Goal: Task Accomplishment & Management: Use online tool/utility

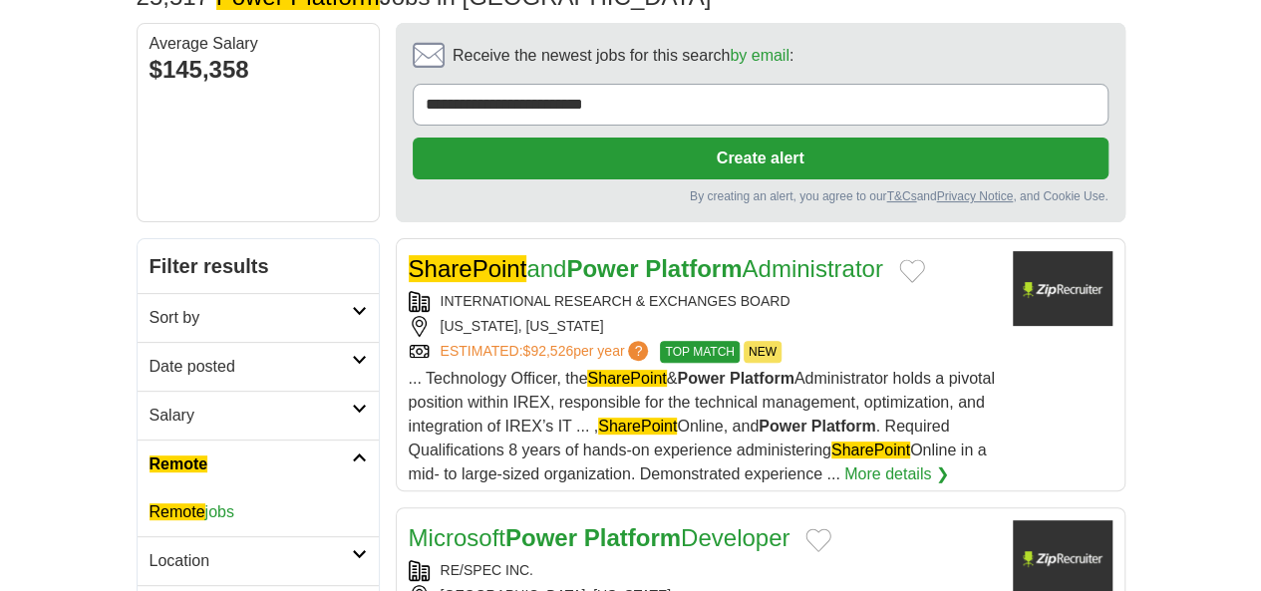
click at [150, 503] on em "Remote" at bounding box center [178, 511] width 56 height 17
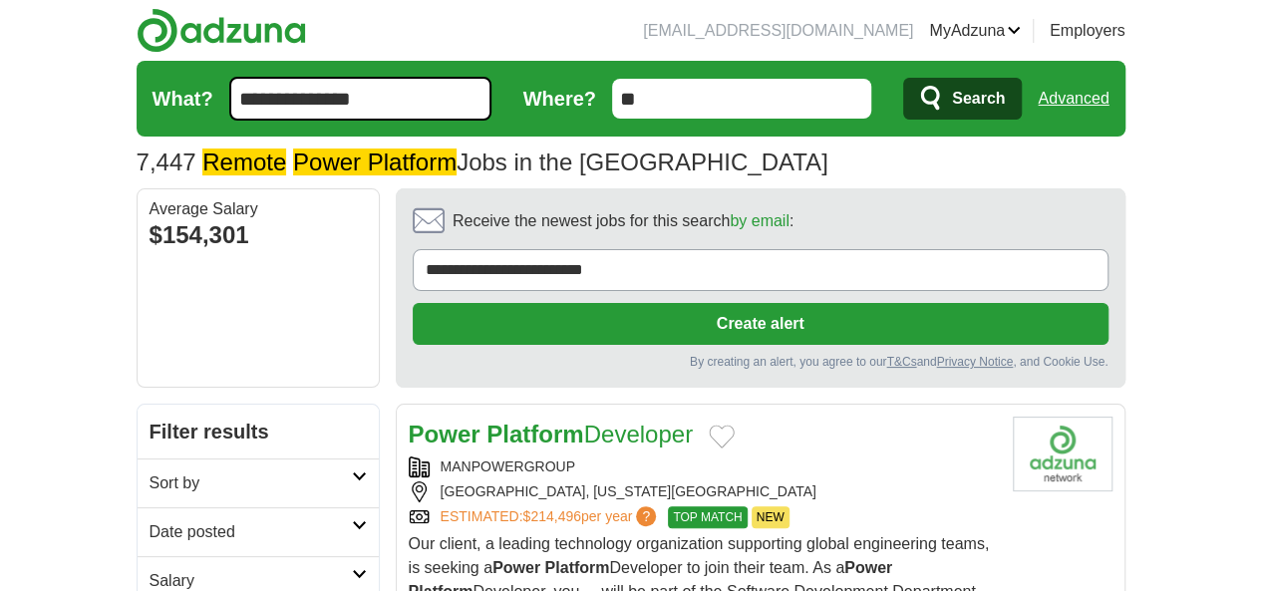
click at [150, 520] on h2 "Date posted" at bounding box center [251, 532] width 202 height 24
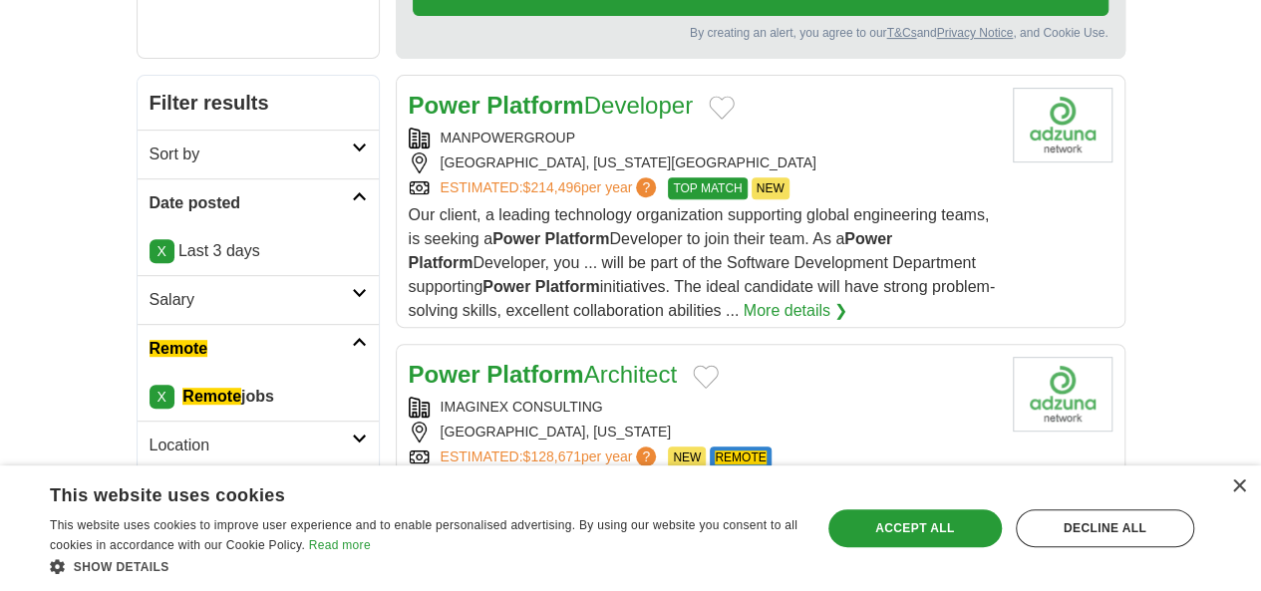
scroll to position [332, 0]
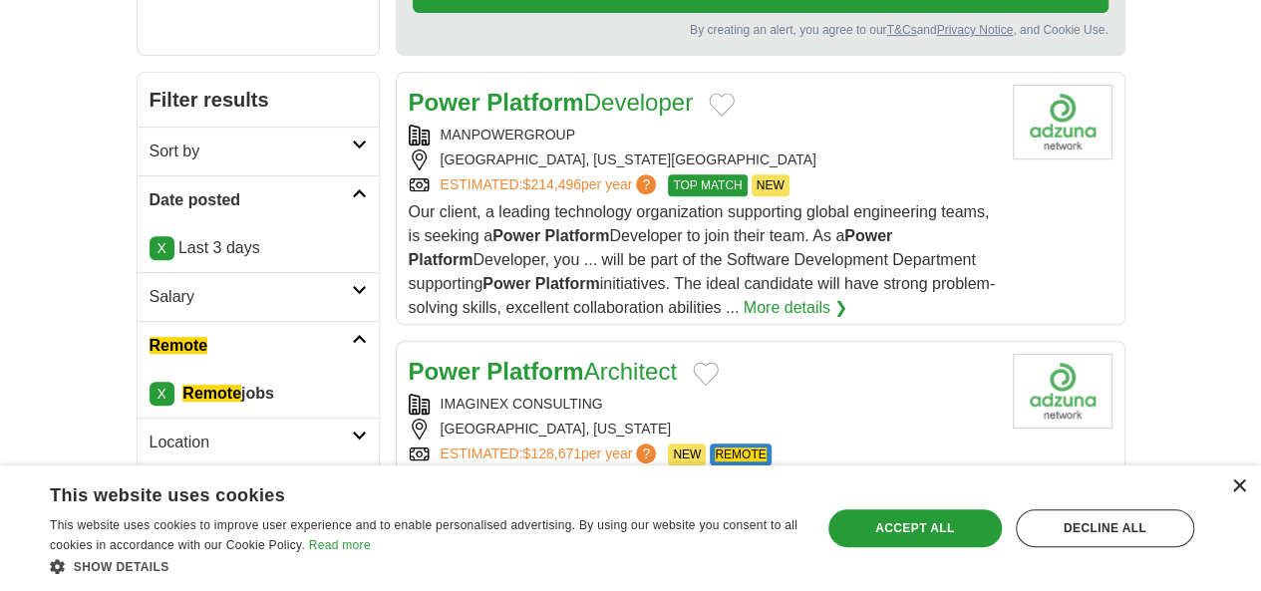
click at [1234, 489] on div "×" at bounding box center [1238, 486] width 15 height 15
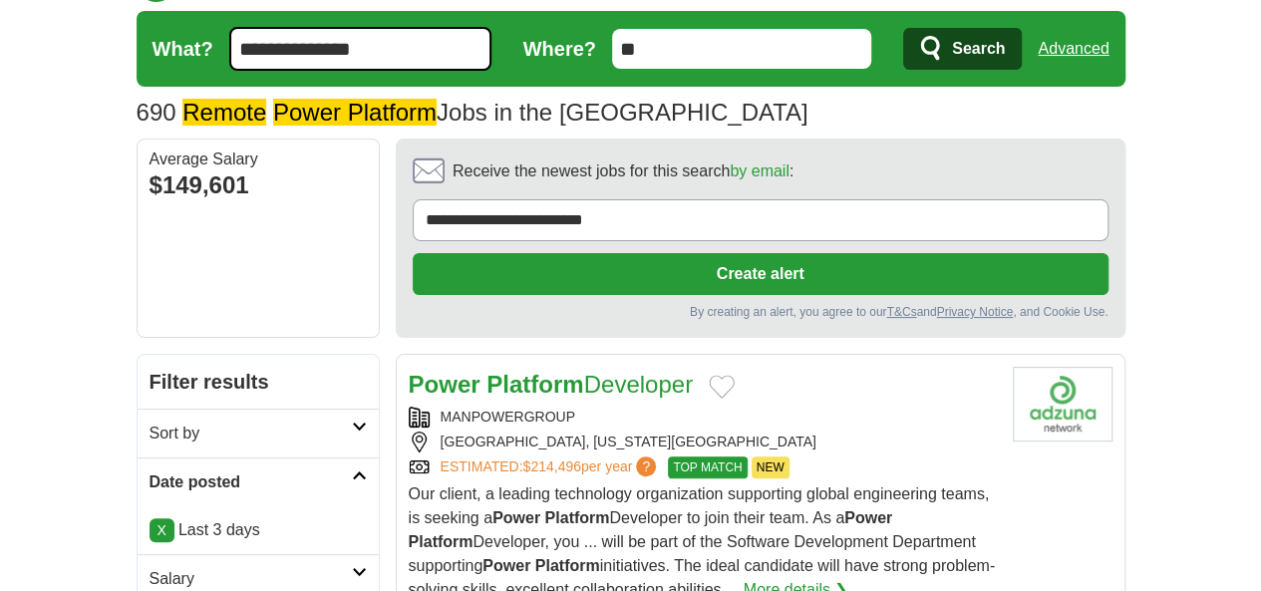
scroll to position [0, 0]
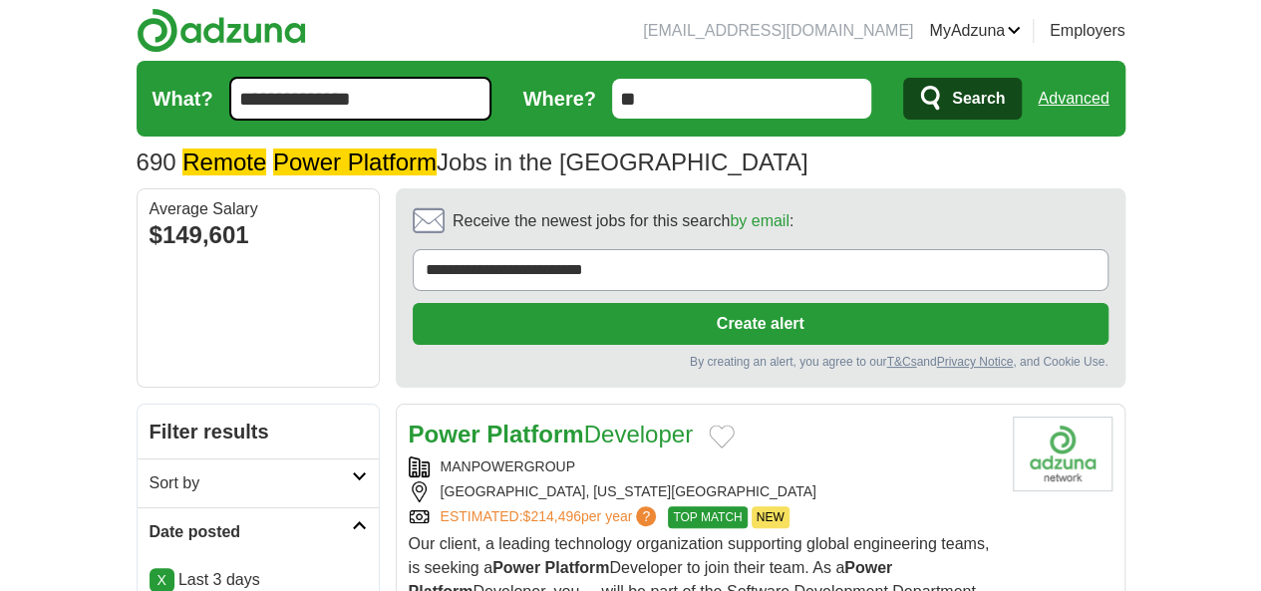
click at [575, 421] on link "Power Platform Developer" at bounding box center [551, 434] width 284 height 27
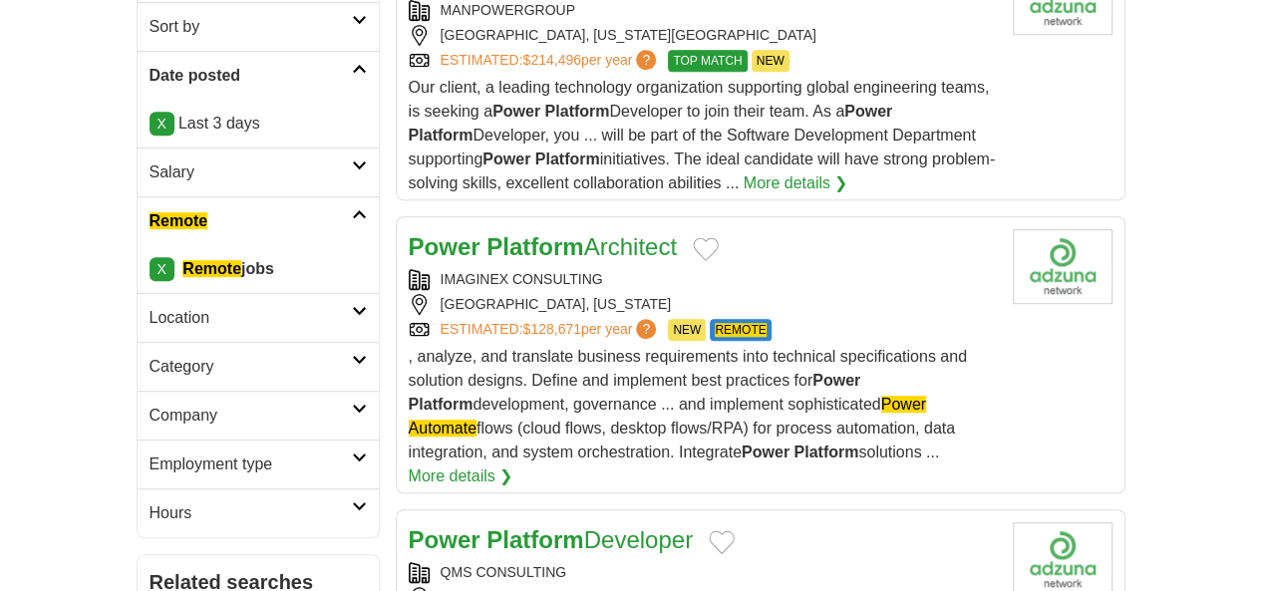
scroll to position [498, 0]
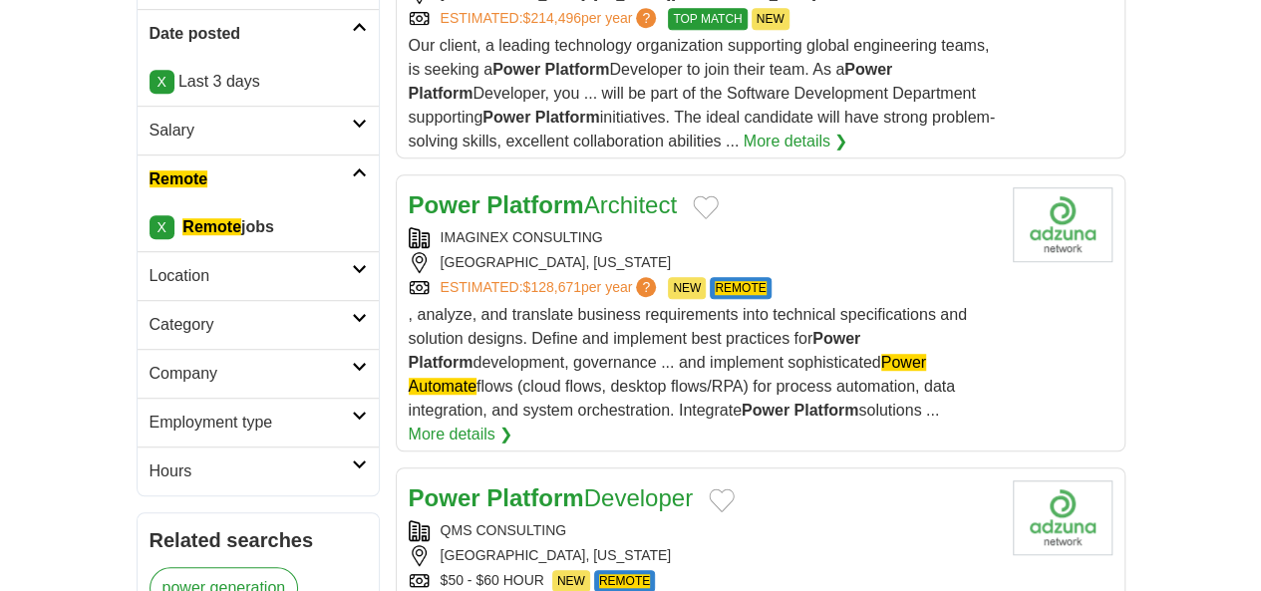
click at [562, 484] on link "Power Platform Developer" at bounding box center [551, 497] width 284 height 27
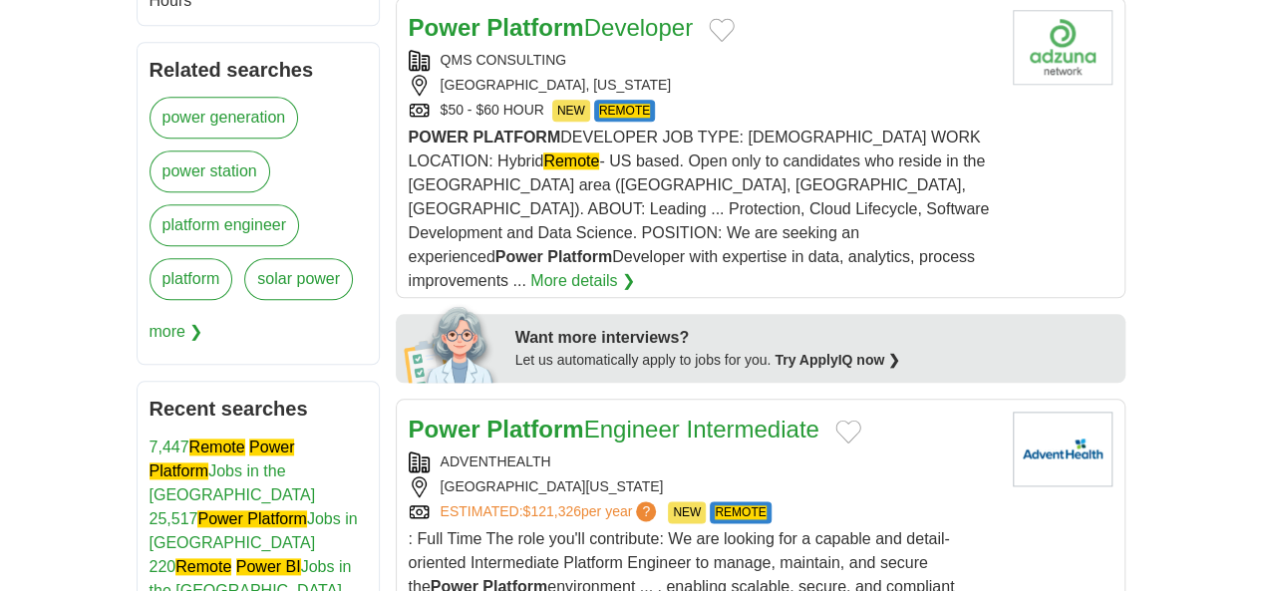
scroll to position [997, 0]
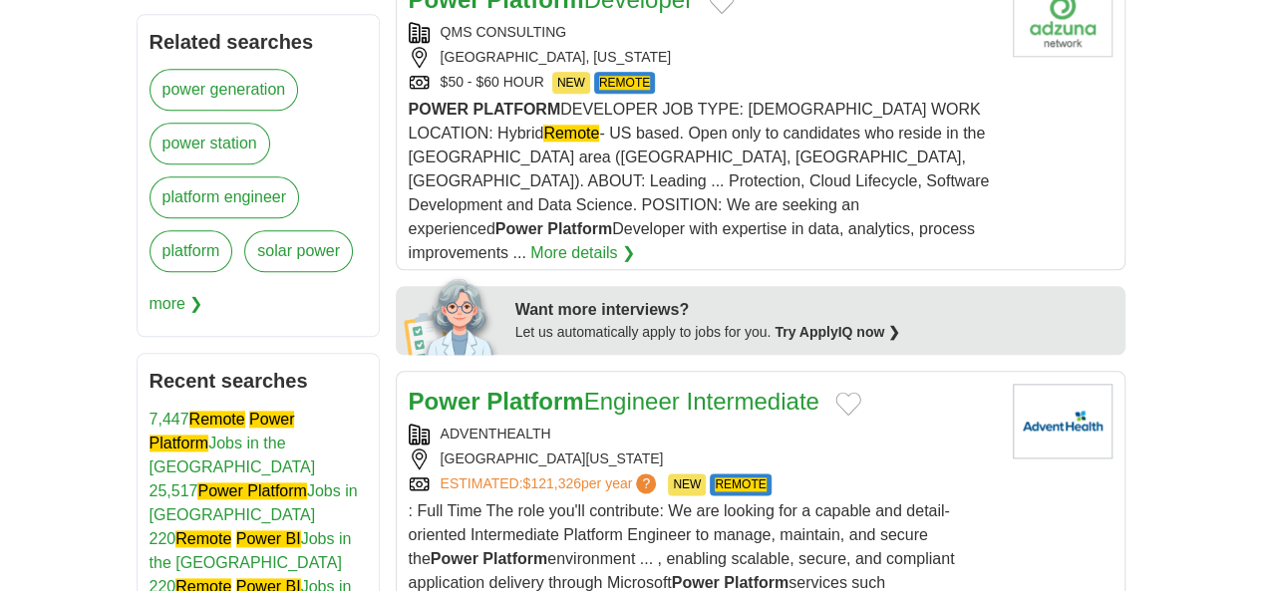
click at [505, 388] on strong "Platform" at bounding box center [534, 401] width 97 height 27
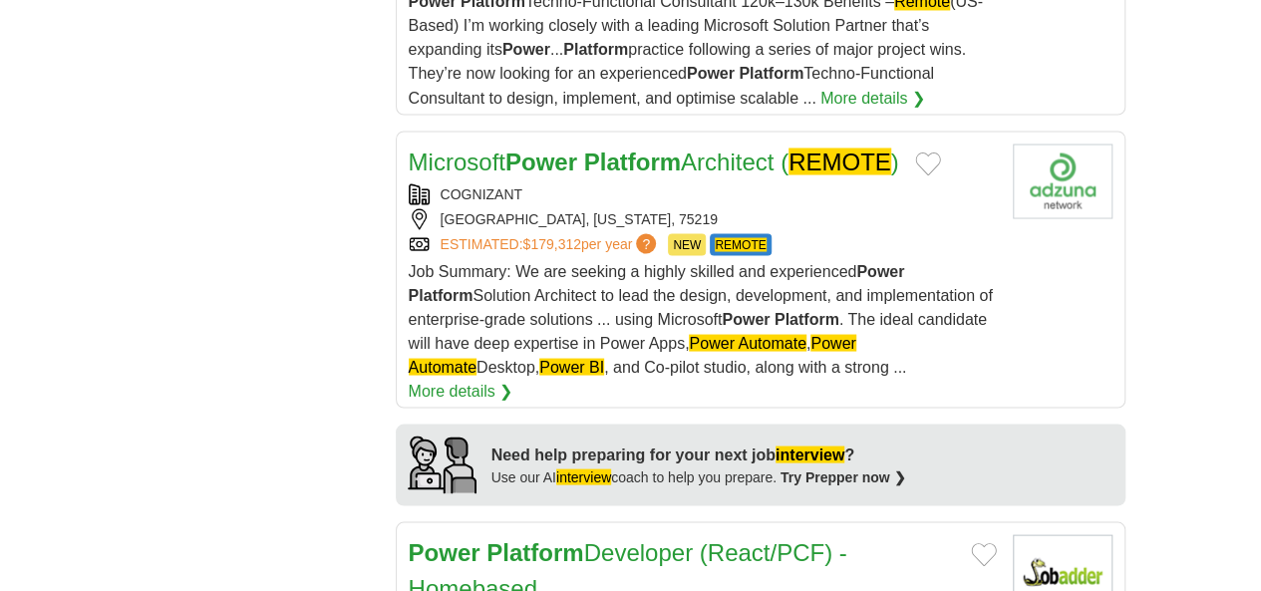
scroll to position [1827, 0]
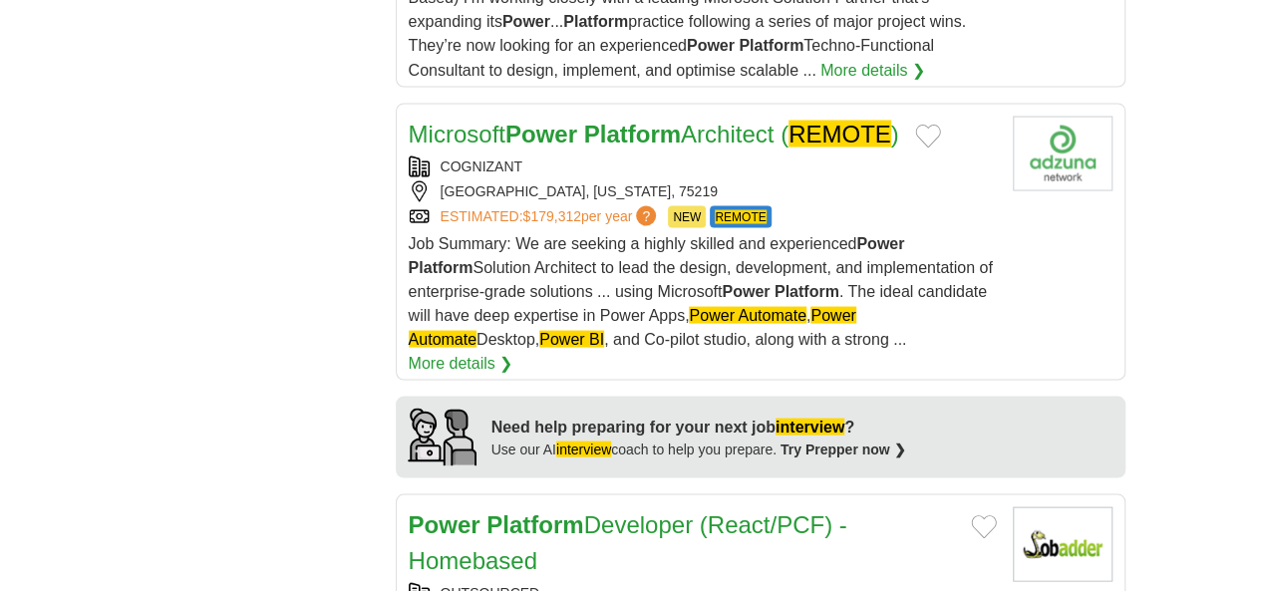
click at [532, 510] on link "Power Platform Developer (React/PCF) - Homebased" at bounding box center [628, 541] width 439 height 63
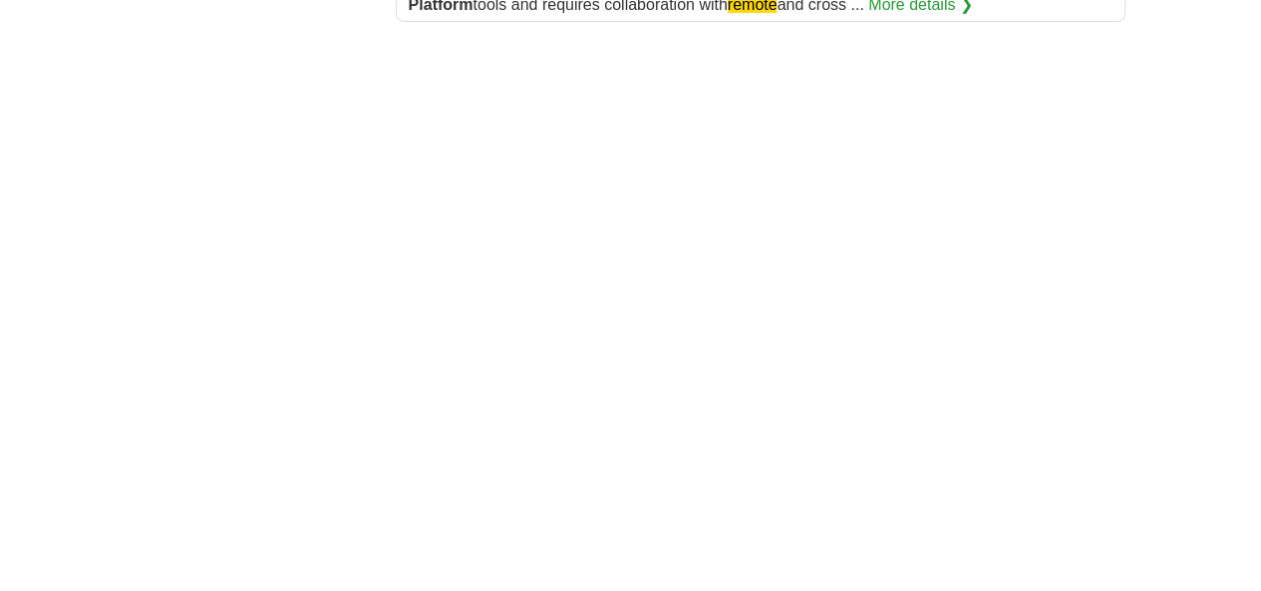
scroll to position [3489, 0]
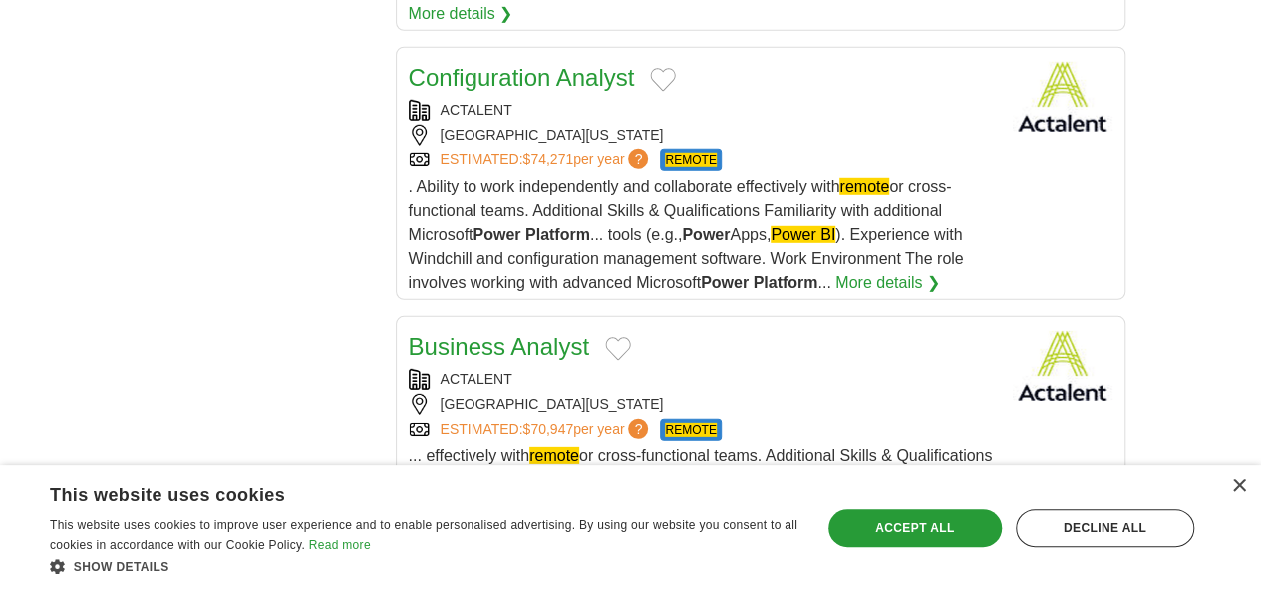
scroll to position [3654, 0]
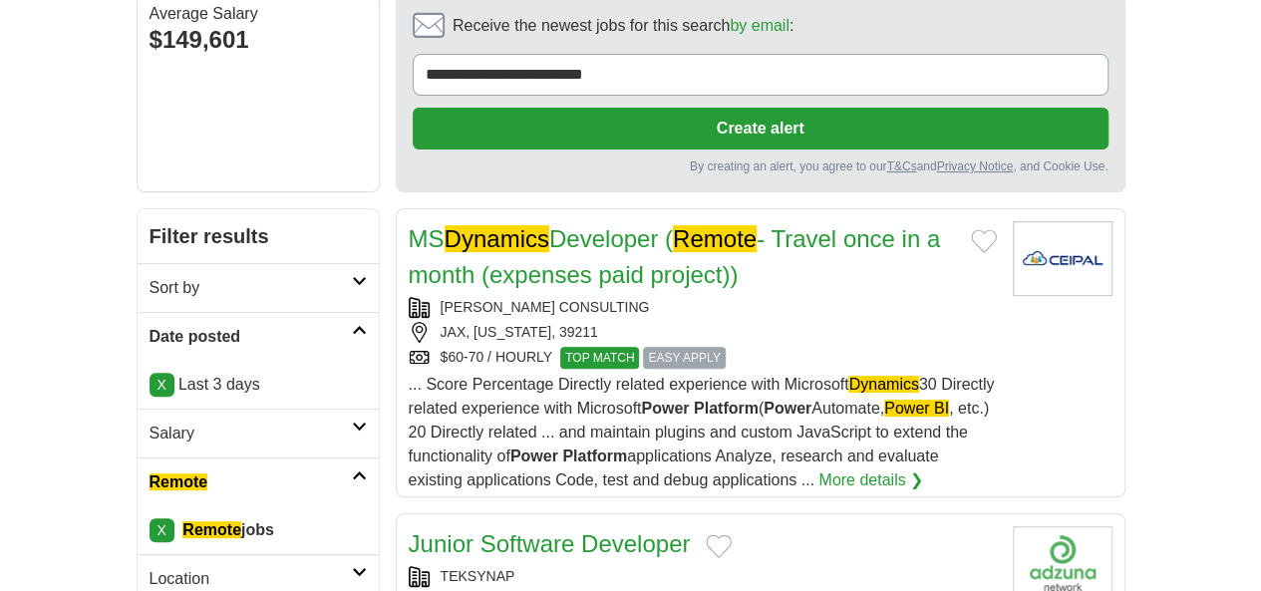
scroll to position [332, 0]
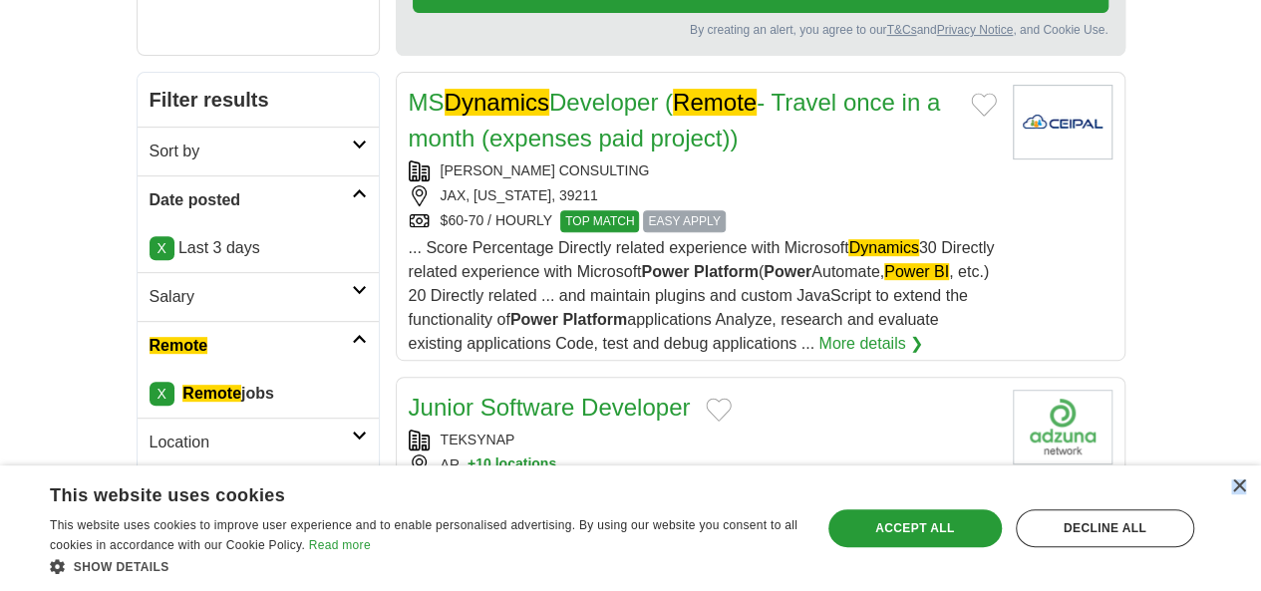
drag, startPoint x: 1238, startPoint y: 486, endPoint x: 1204, endPoint y: 495, distance: 35.1
click at [1236, 488] on div "×" at bounding box center [1238, 486] width 15 height 15
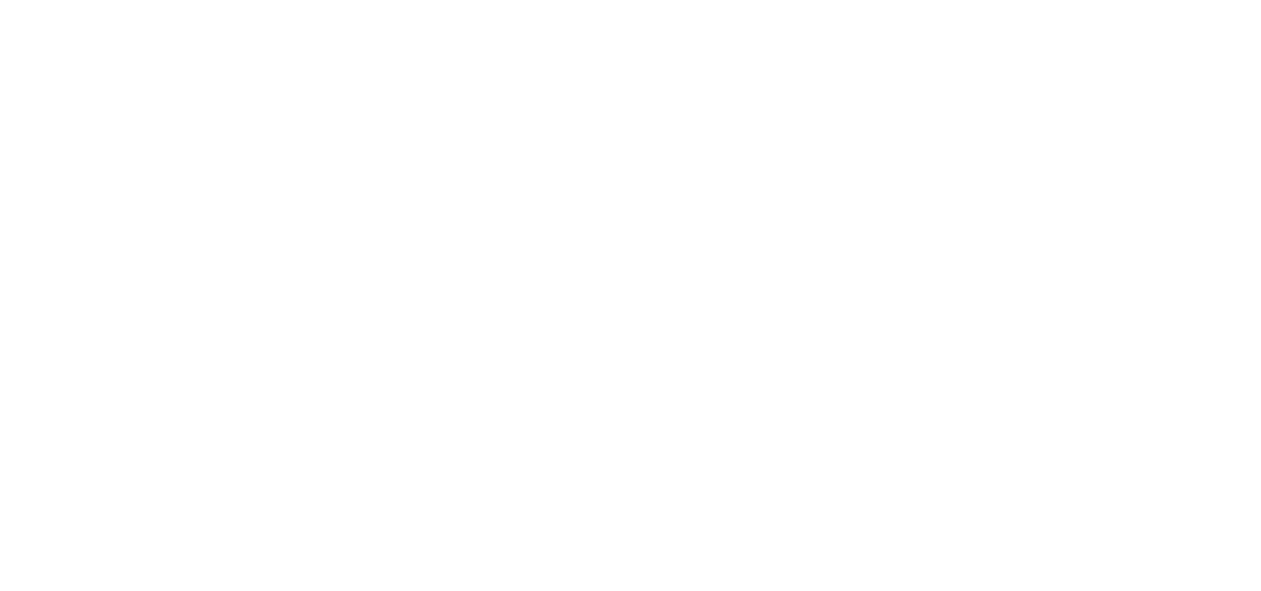
scroll to position [3654, 0]
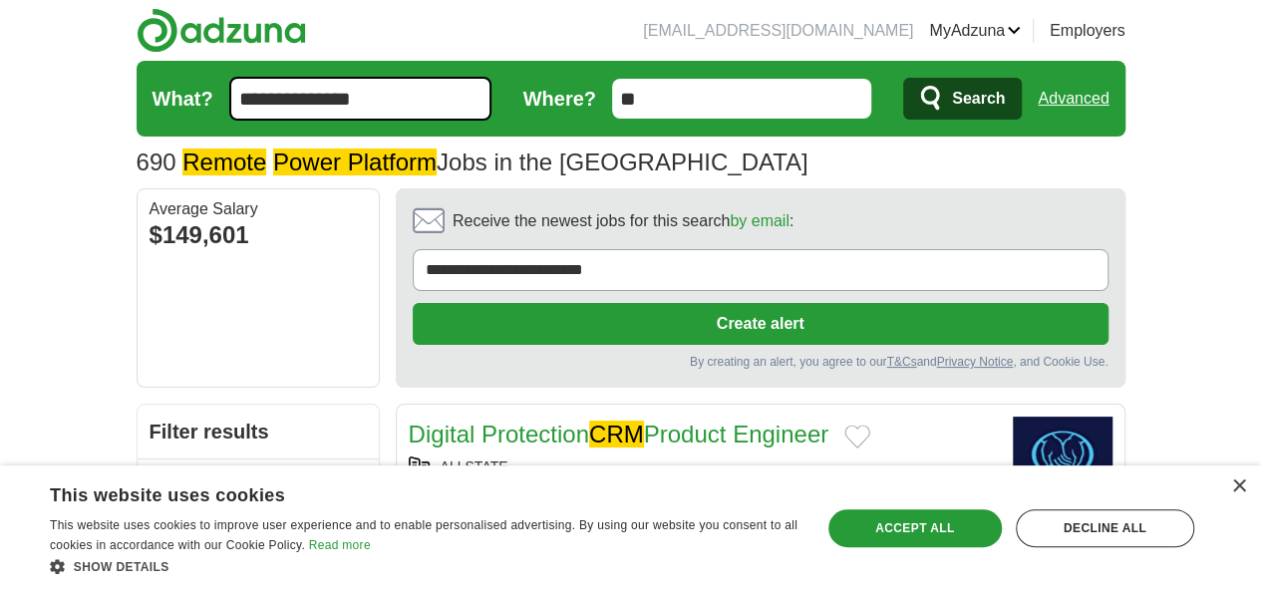
click at [333, 91] on input "**********" at bounding box center [360, 99] width 262 height 44
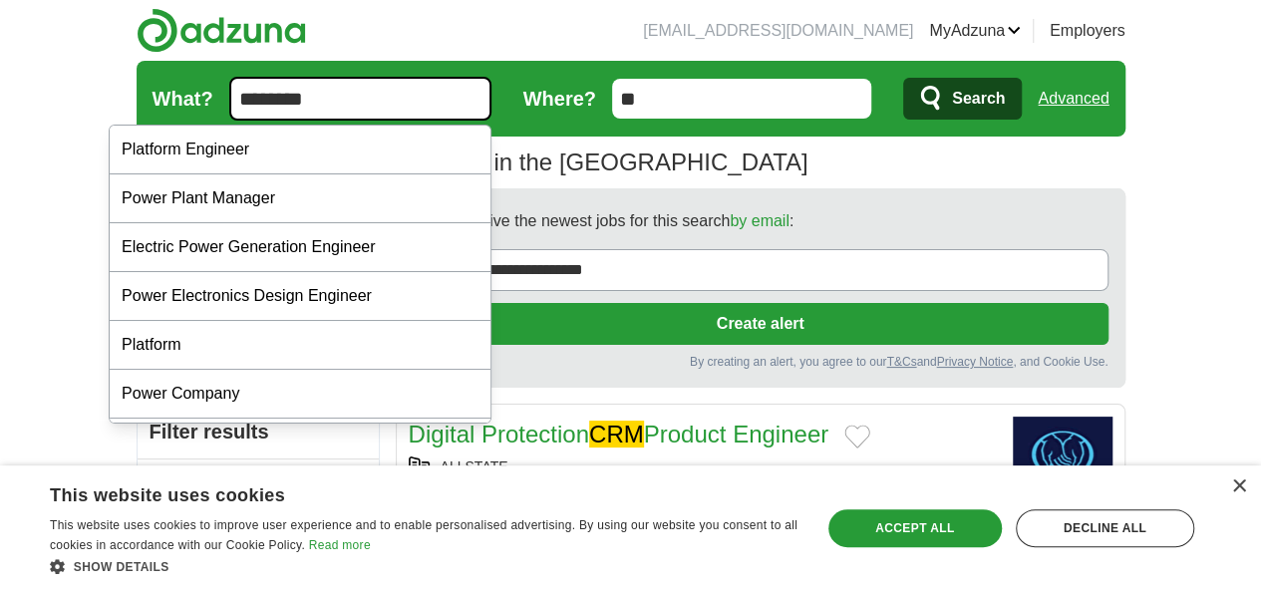
type input "********"
click at [903, 78] on button "Search" at bounding box center [962, 99] width 119 height 42
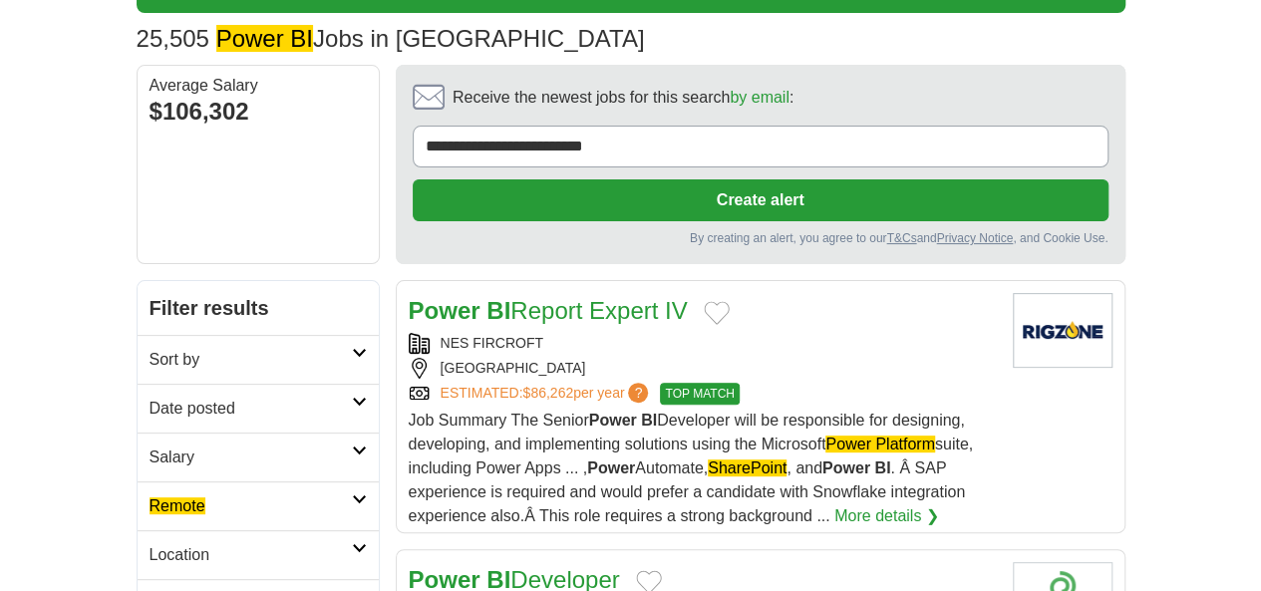
scroll to position [165, 0]
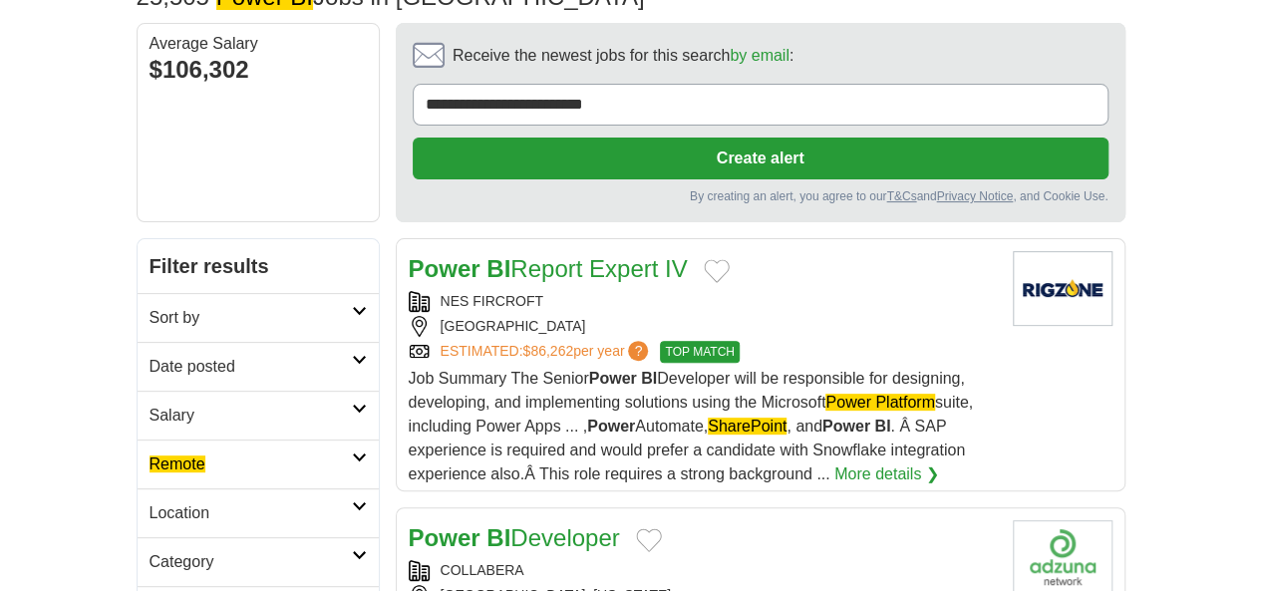
click at [138, 440] on link "Remote" at bounding box center [258, 464] width 241 height 49
click at [150, 503] on em "Remote" at bounding box center [178, 511] width 56 height 17
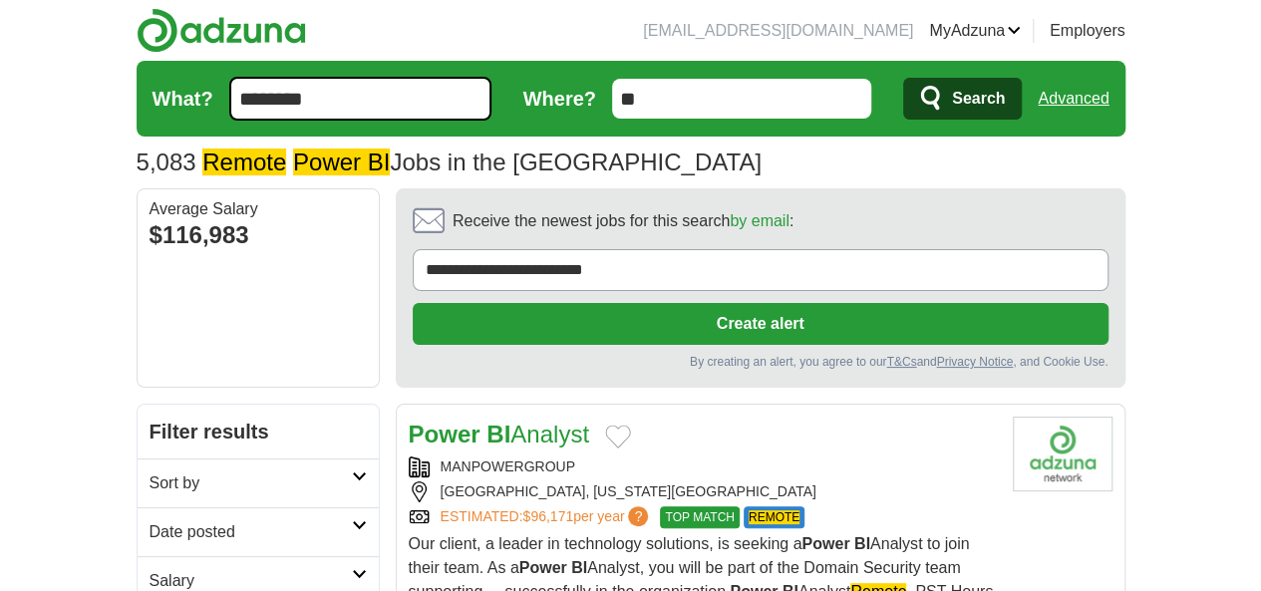
click at [150, 520] on h2 "Date posted" at bounding box center [251, 532] width 202 height 24
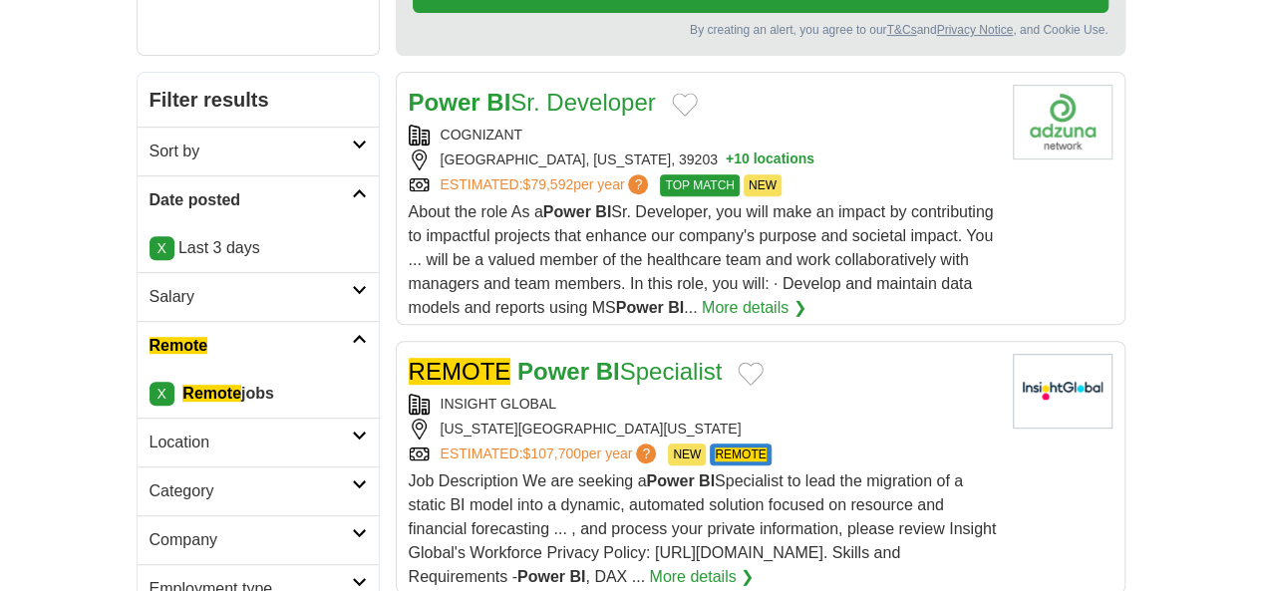
scroll to position [498, 0]
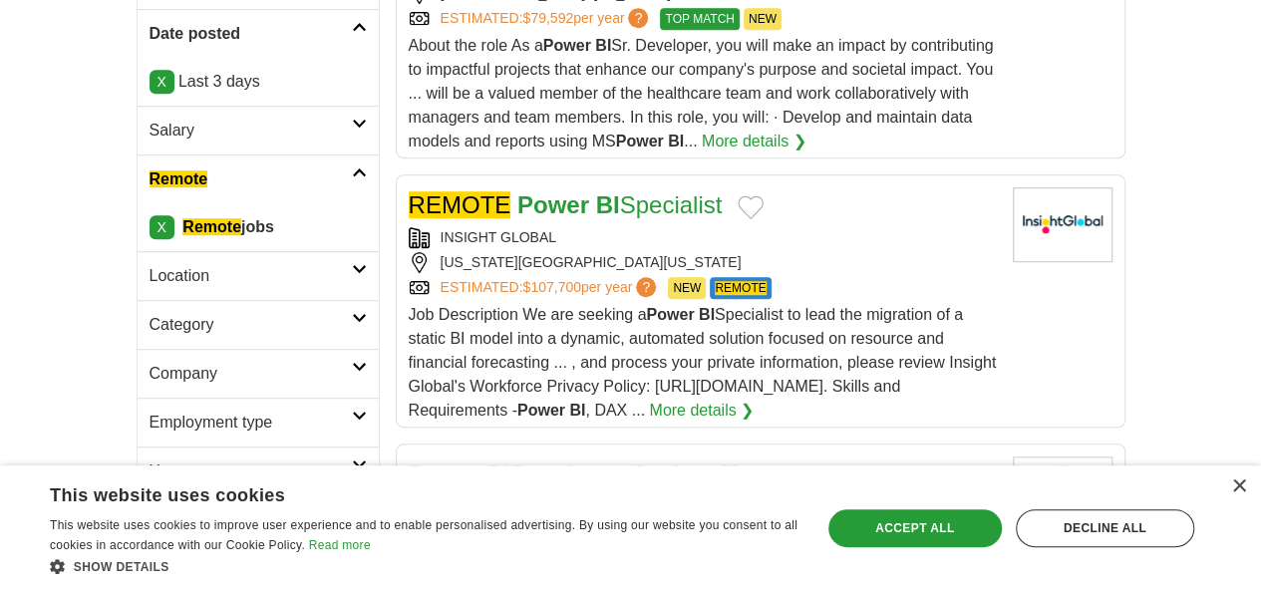
click at [518, 461] on link "Power BI Developer, Senior" at bounding box center [555, 474] width 292 height 27
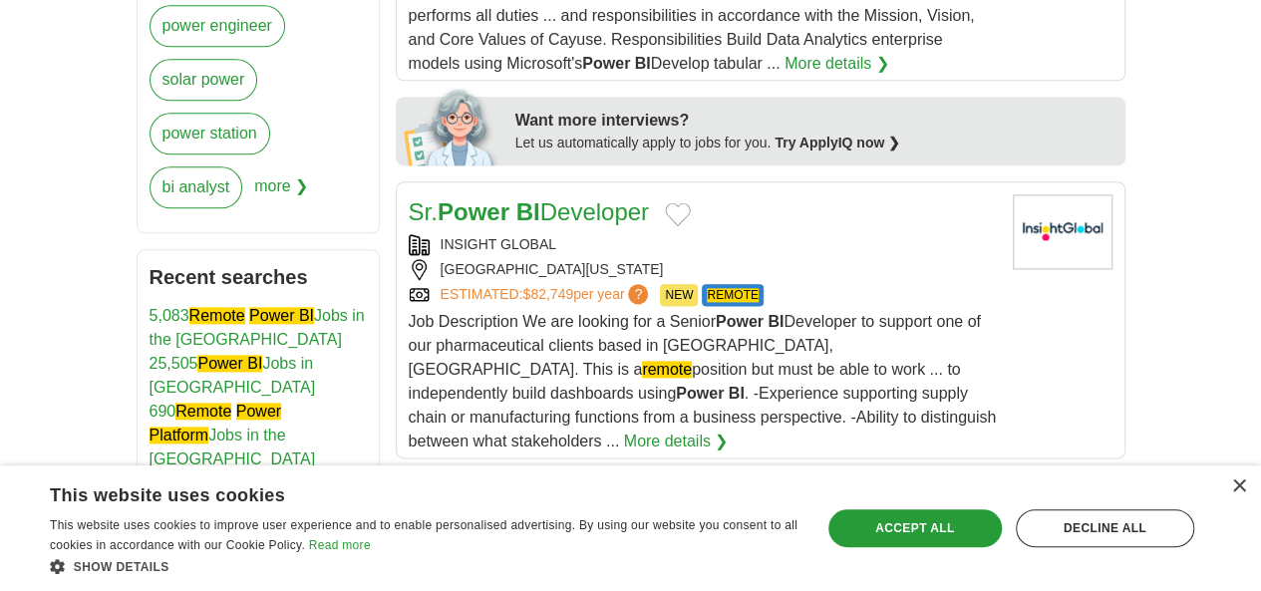
scroll to position [1162, 0]
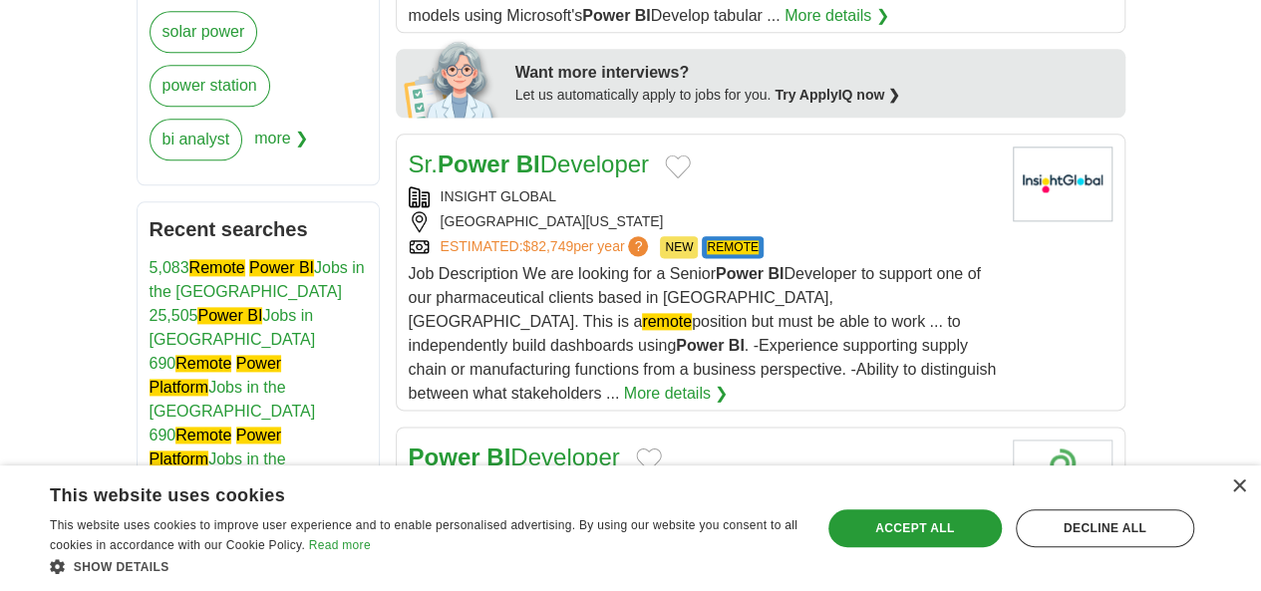
click at [491, 444] on link "Power BI Developer" at bounding box center [514, 457] width 211 height 27
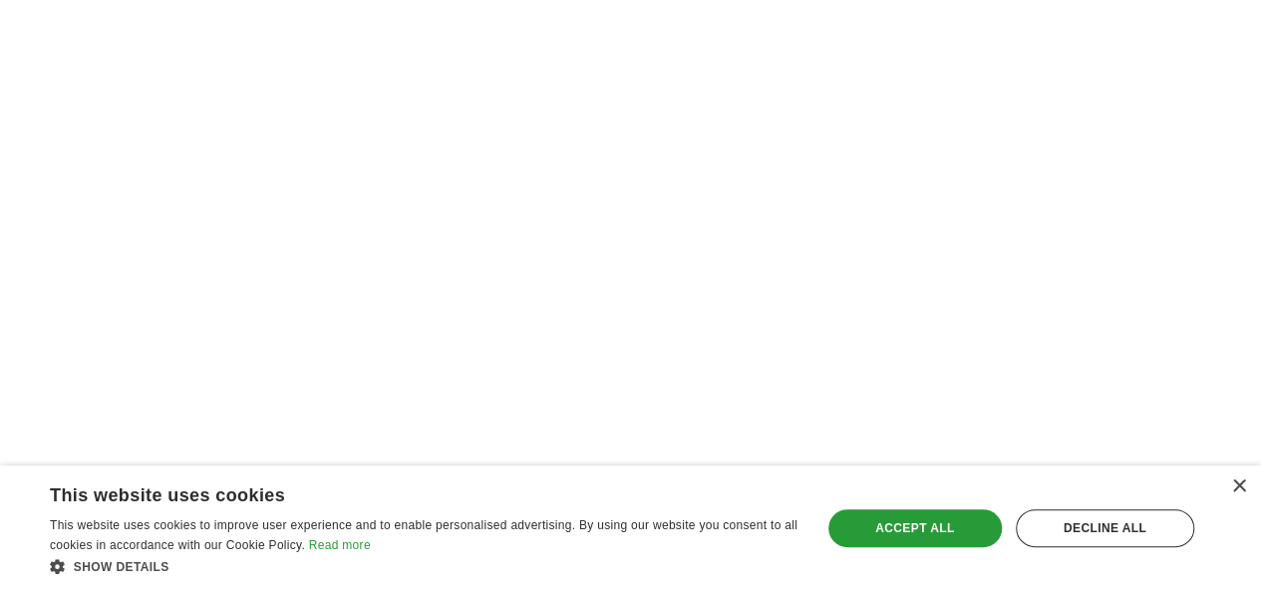
scroll to position [4066, 0]
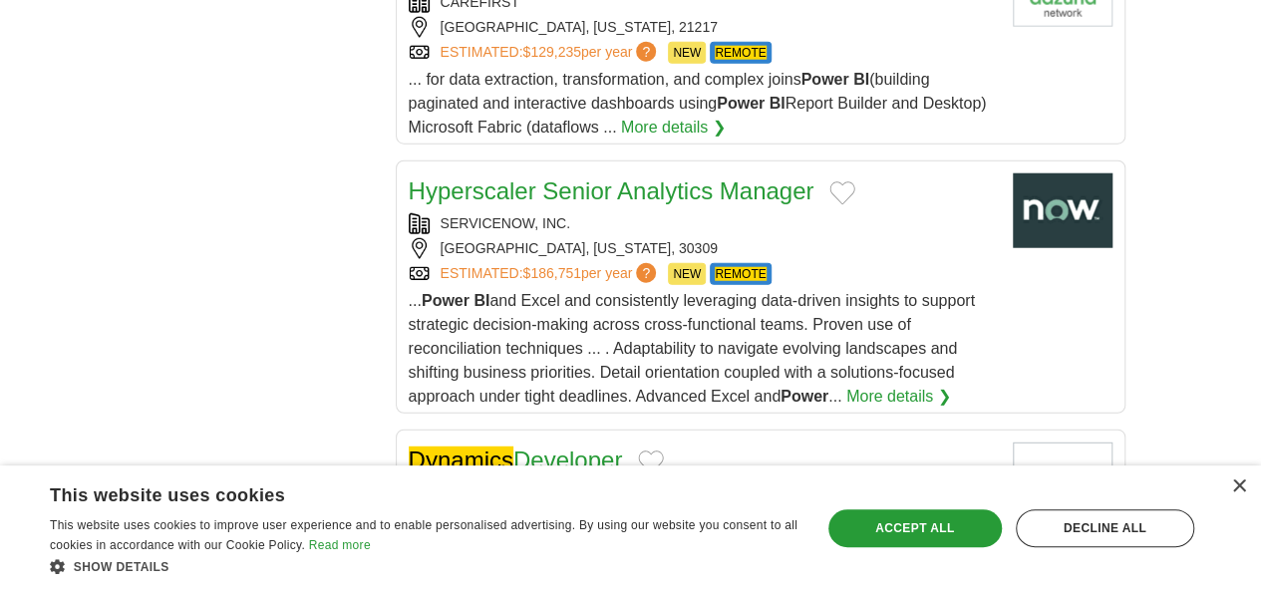
scroll to position [2492, 0]
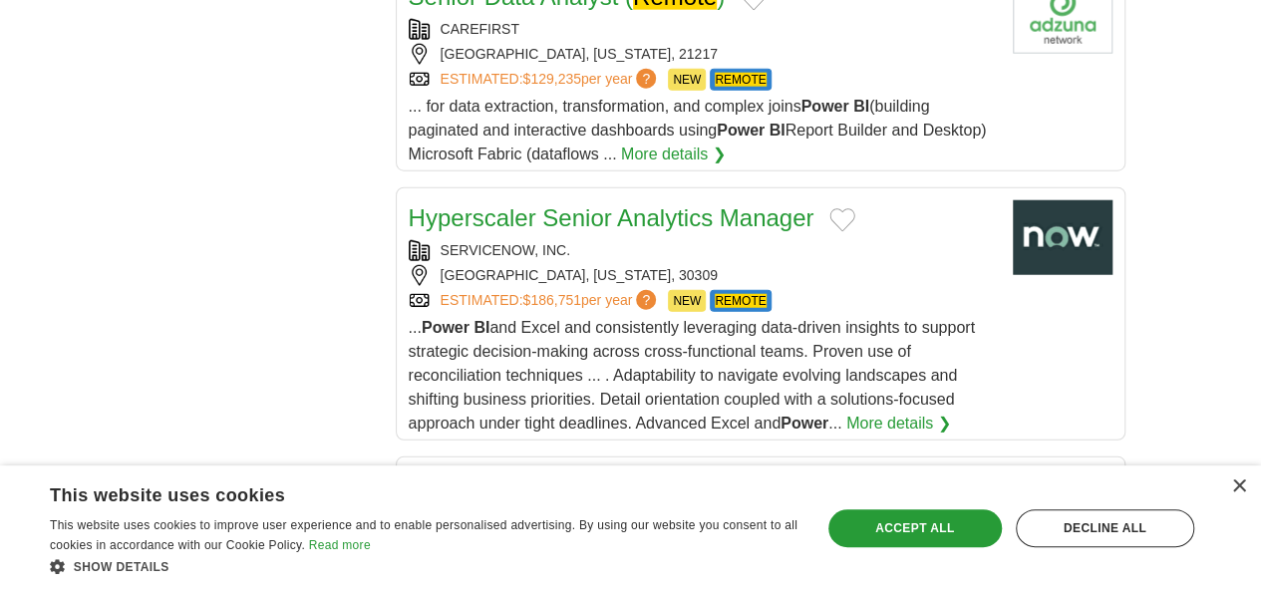
click at [465, 474] on link "Dynamics Developer" at bounding box center [516, 487] width 214 height 27
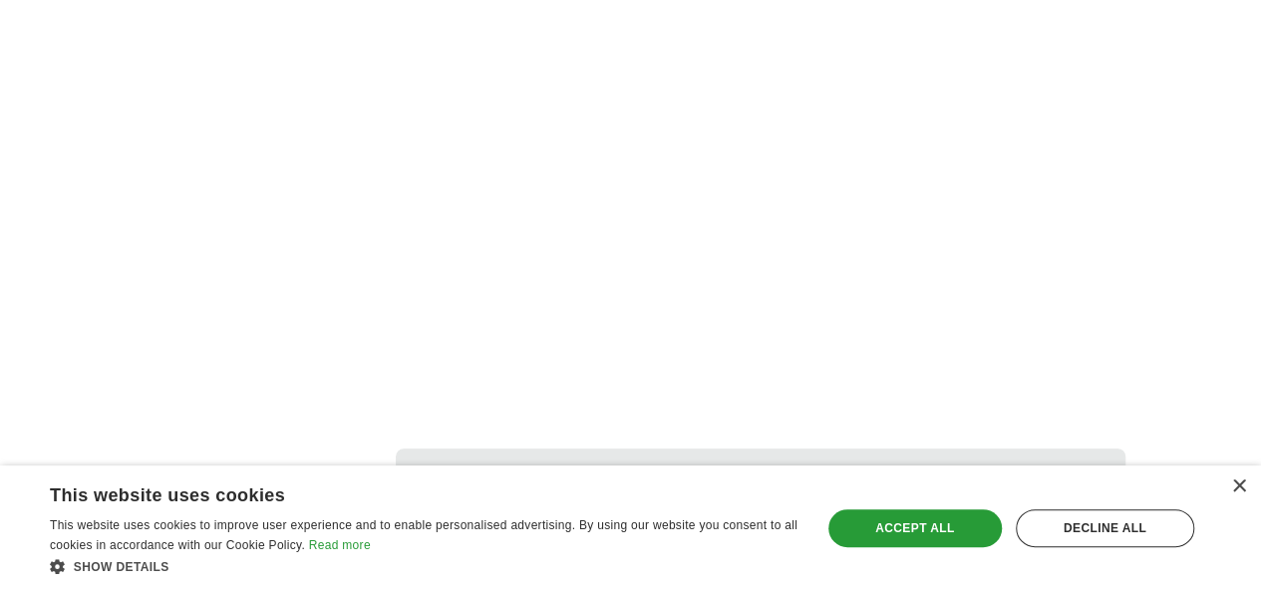
scroll to position [3899, 0]
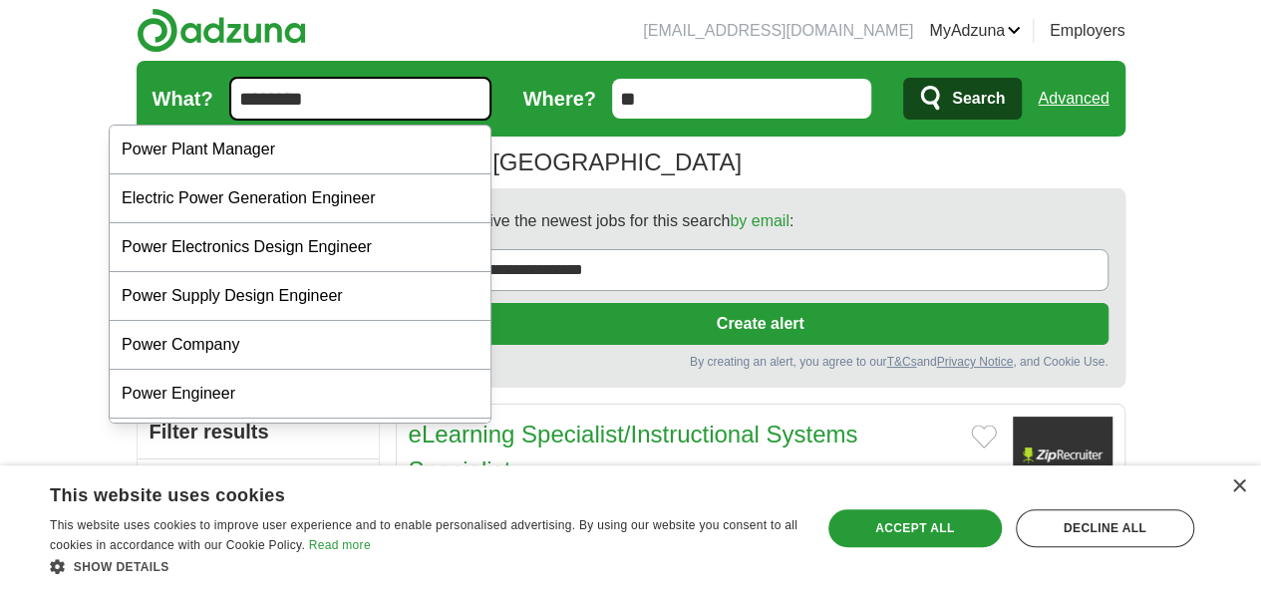
click at [240, 107] on input "********" at bounding box center [360, 99] width 262 height 44
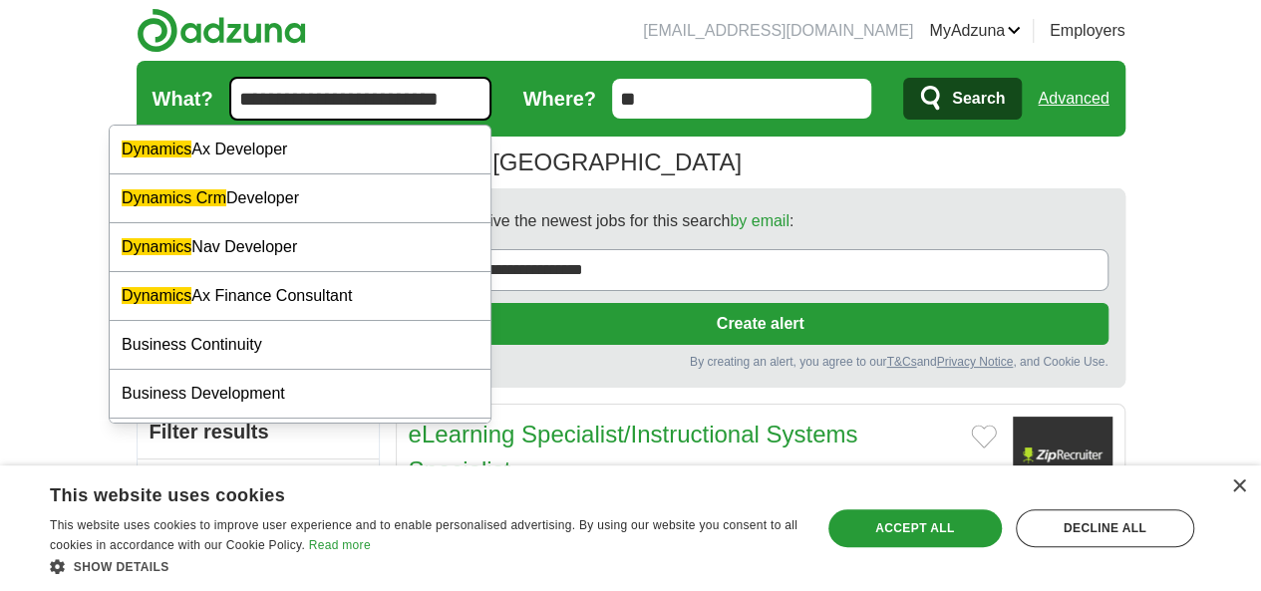
type input "**********"
click at [903, 78] on button "Search" at bounding box center [962, 99] width 119 height 42
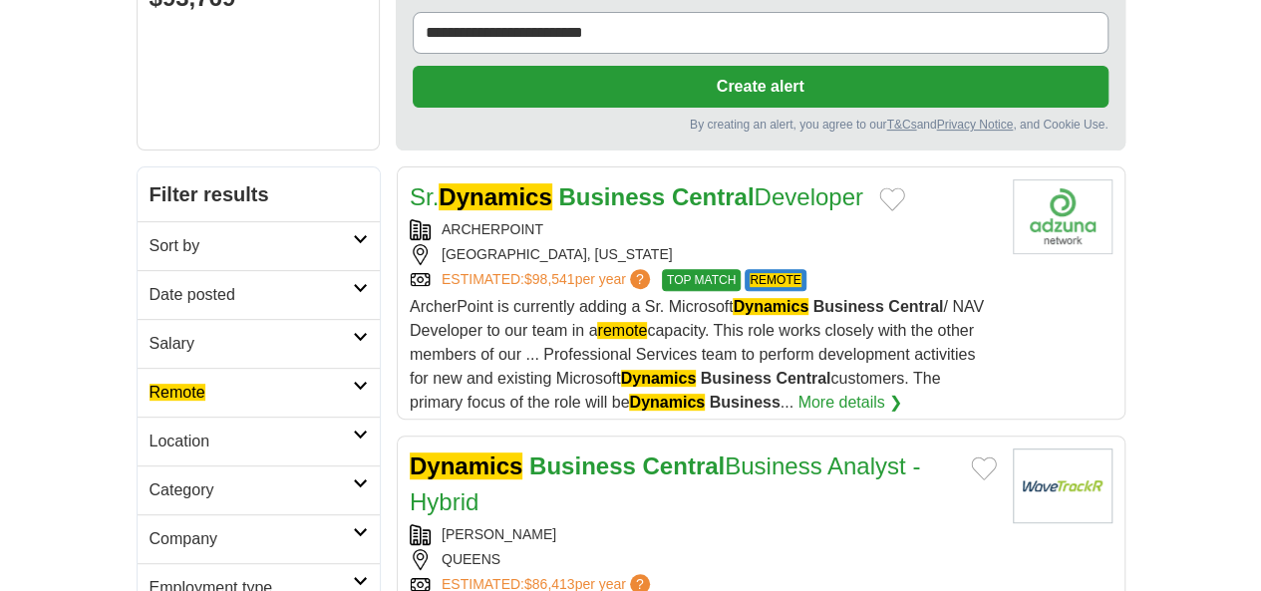
scroll to position [498, 0]
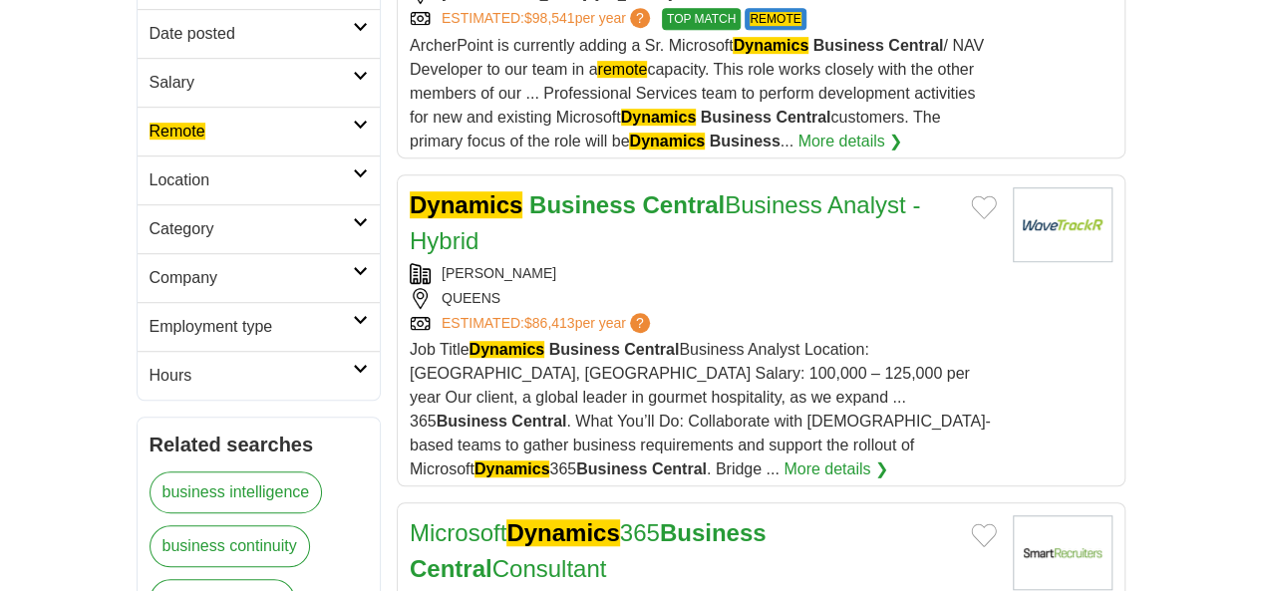
click at [150, 123] on em "Remote" at bounding box center [178, 131] width 56 height 17
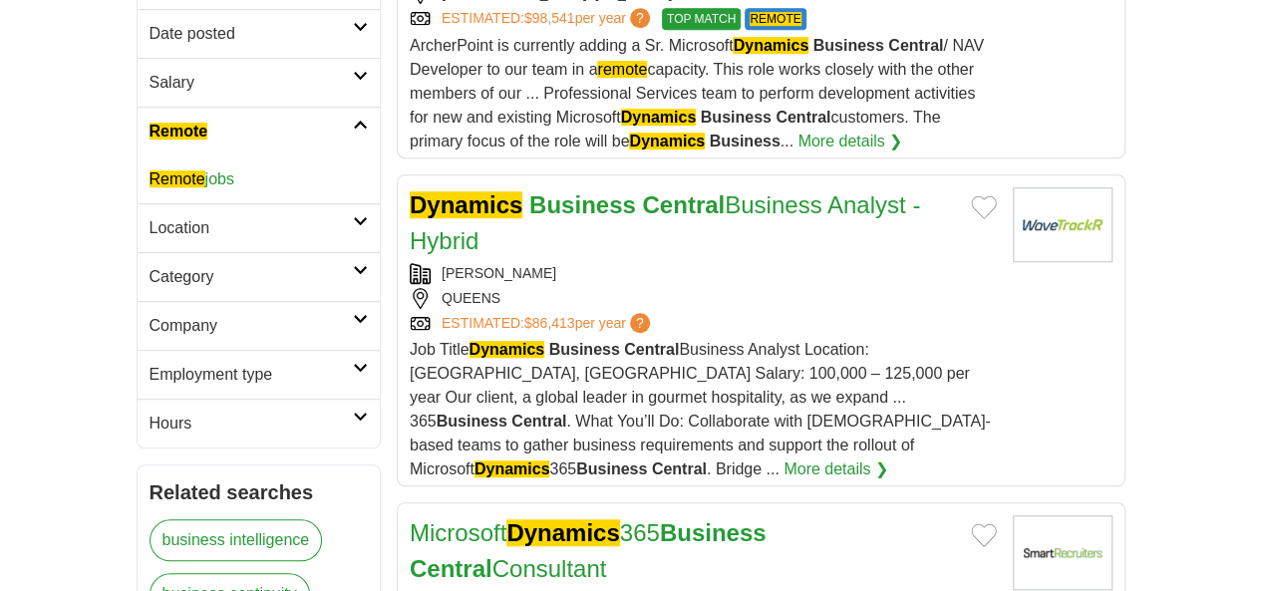
click at [150, 170] on em "Remote" at bounding box center [178, 178] width 56 height 17
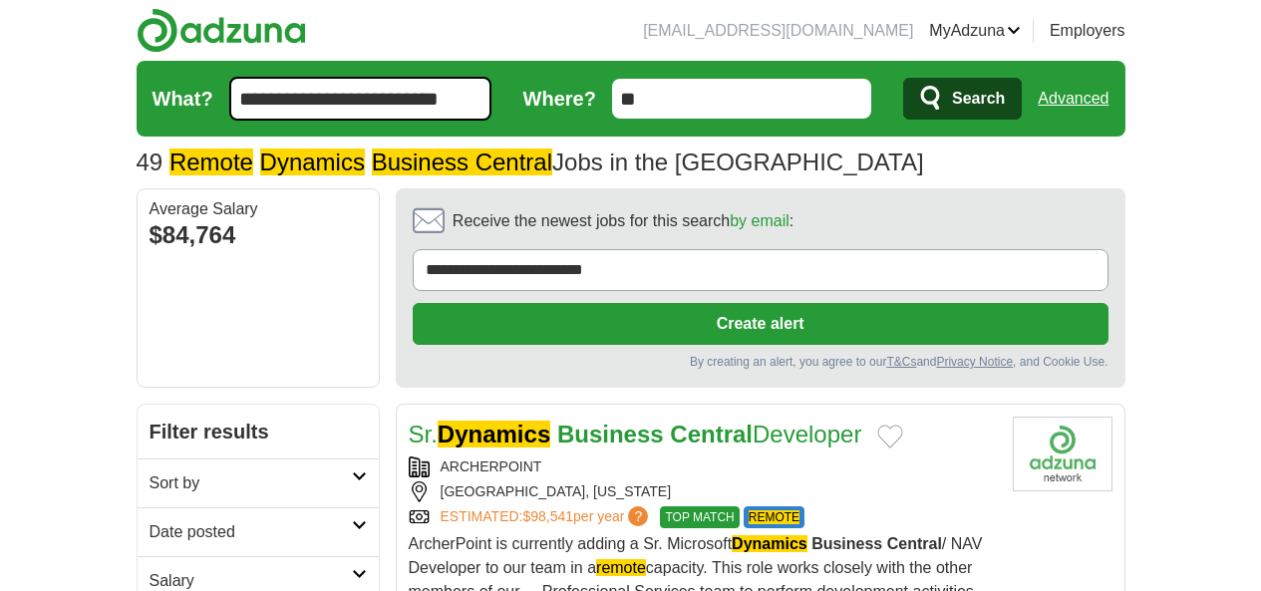
click at [150, 520] on h2 "Date posted" at bounding box center [251, 532] width 202 height 24
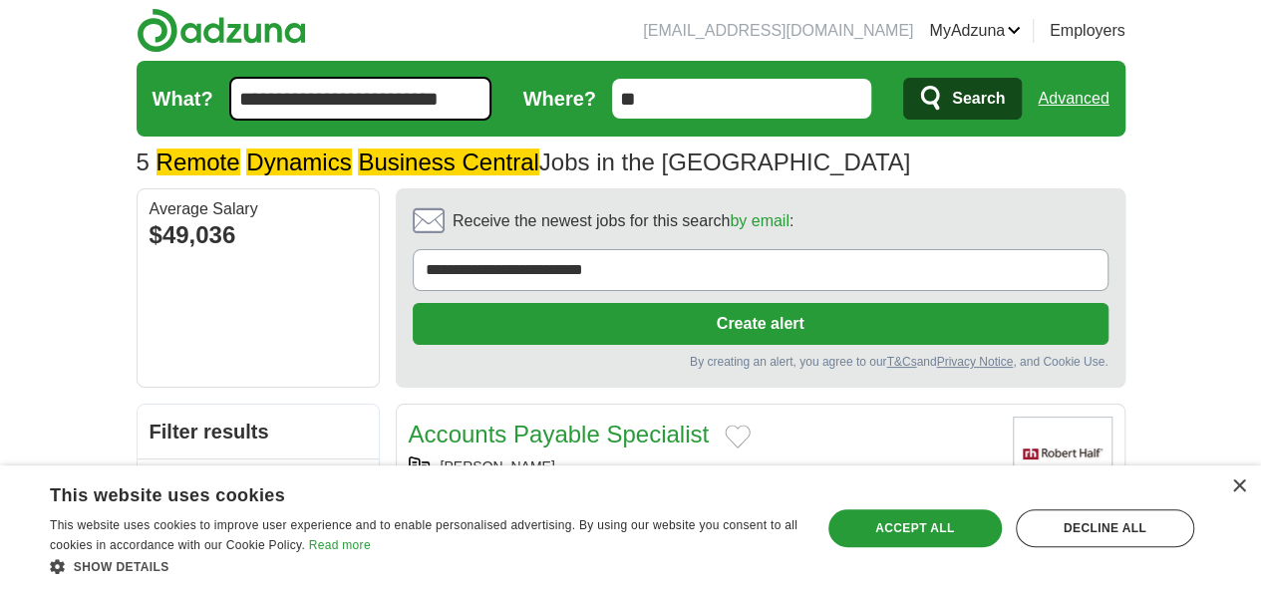
click at [391, 110] on input "**********" at bounding box center [360, 99] width 262 height 44
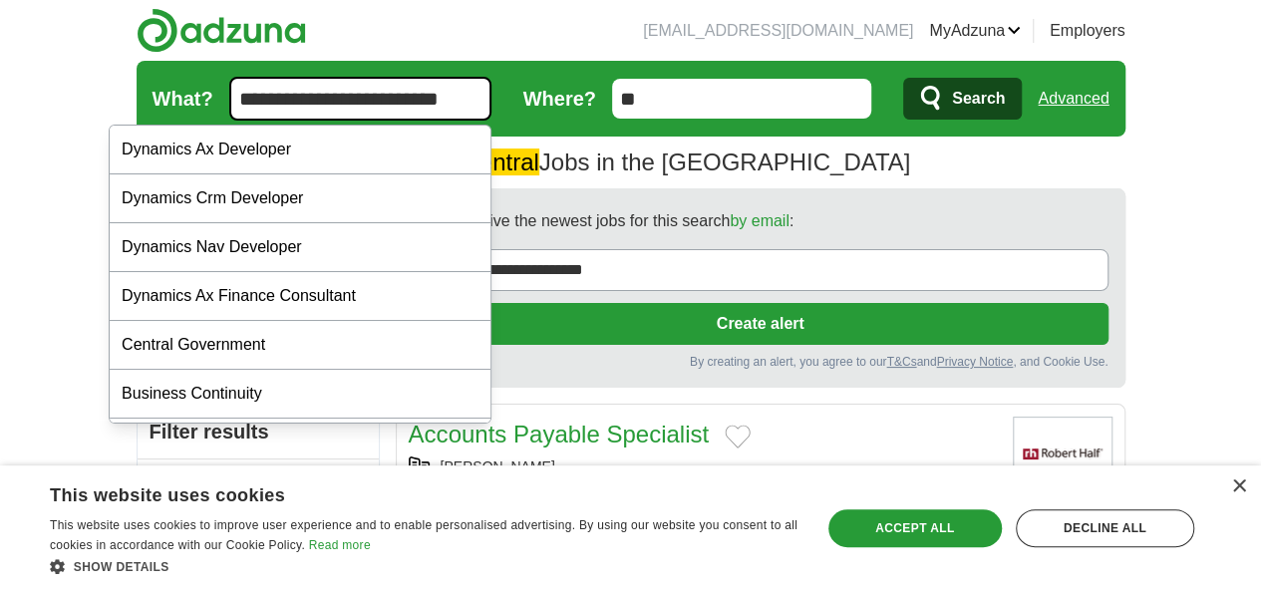
click at [391, 109] on input "**********" at bounding box center [360, 99] width 262 height 44
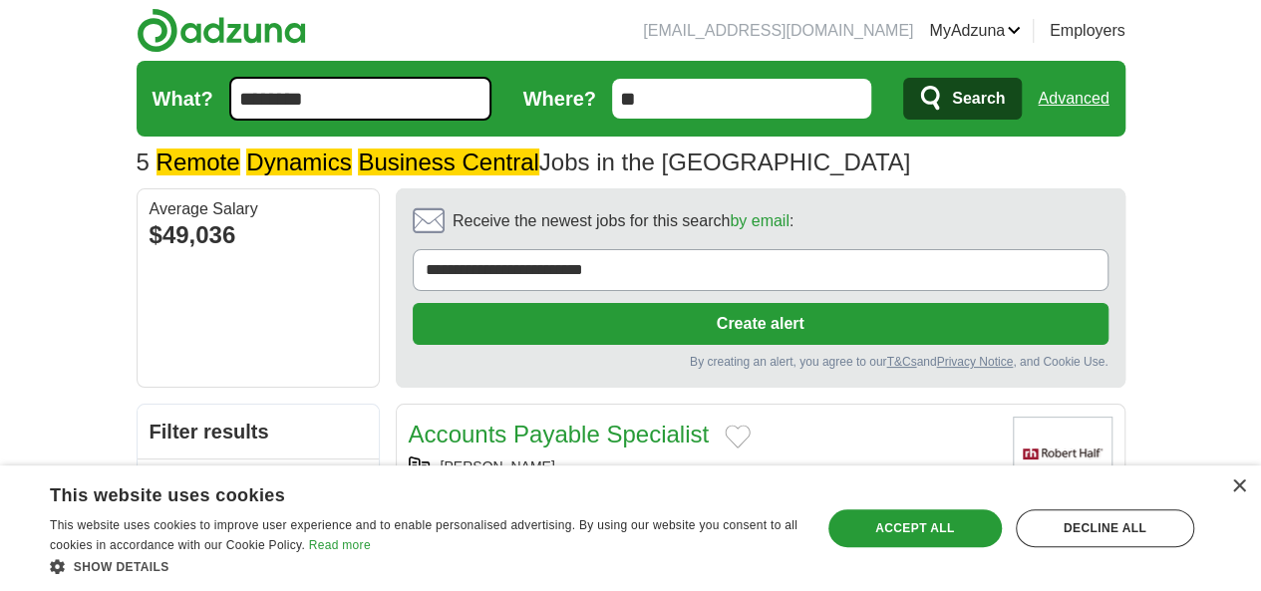
type input "********"
click at [903, 78] on button "Search" at bounding box center [962, 99] width 119 height 42
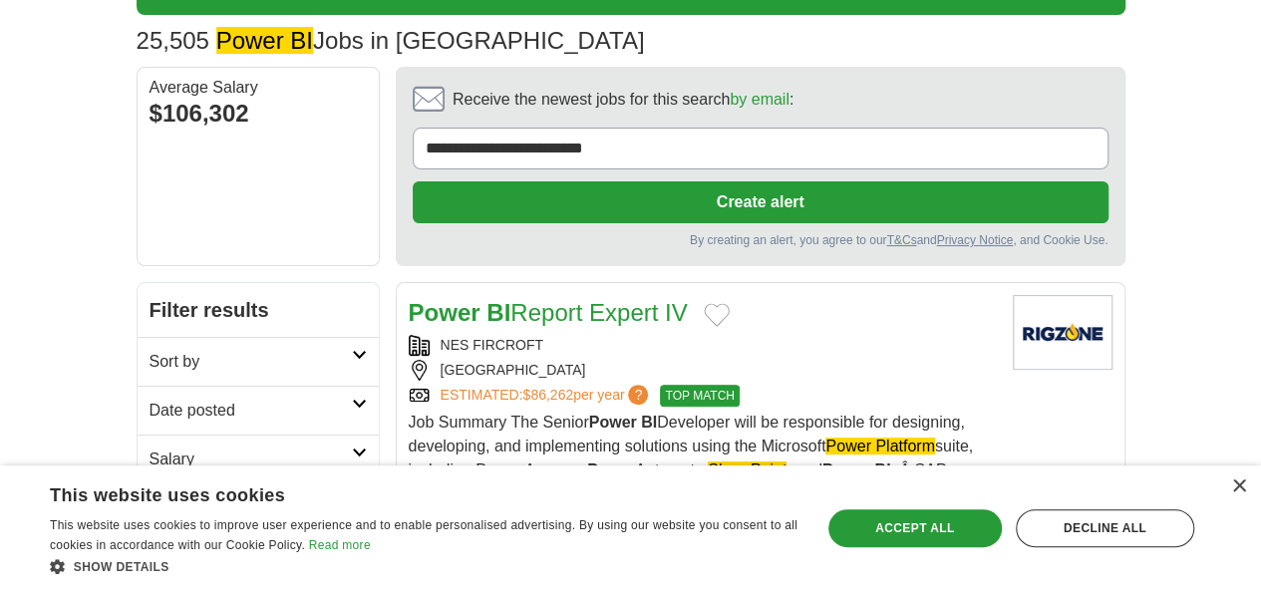
scroll to position [165, 0]
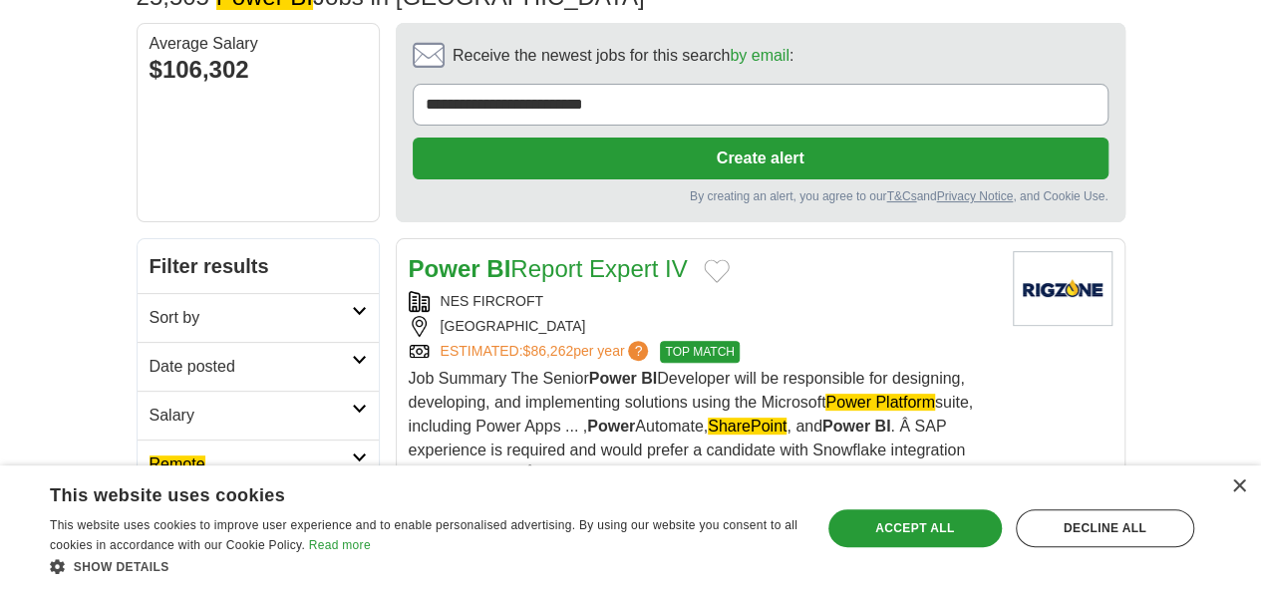
click at [150, 456] on em "Remote" at bounding box center [178, 464] width 56 height 17
click at [150, 503] on em "Remote" at bounding box center [178, 511] width 56 height 17
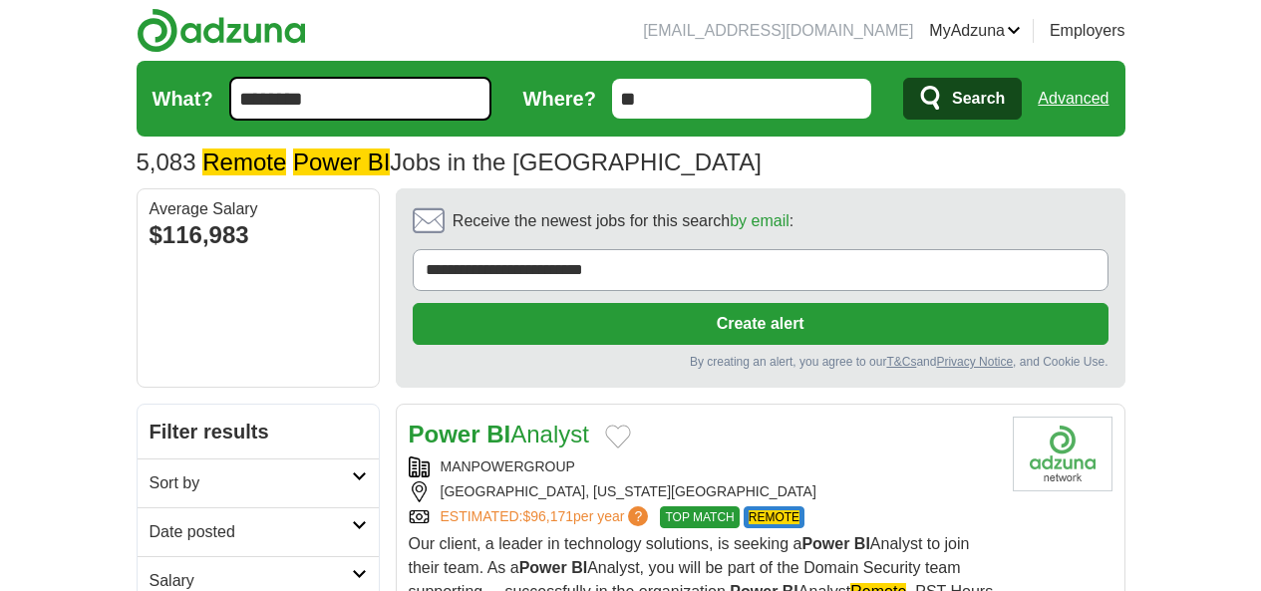
click at [150, 520] on h2 "Date posted" at bounding box center [251, 532] width 202 height 24
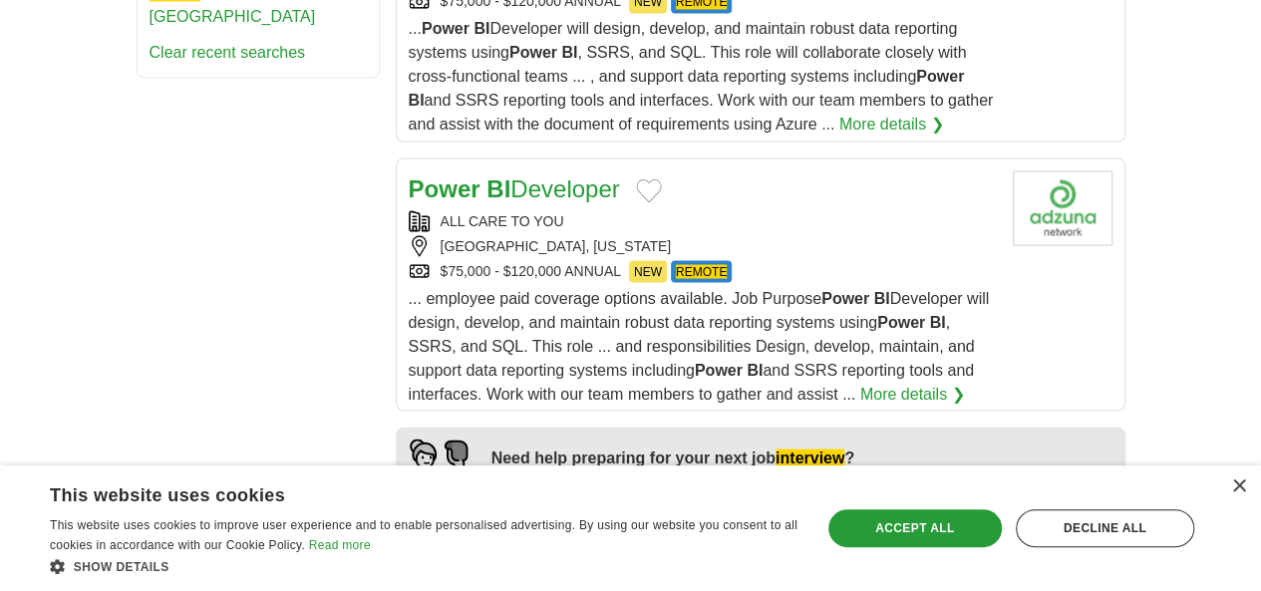
scroll to position [1827, 0]
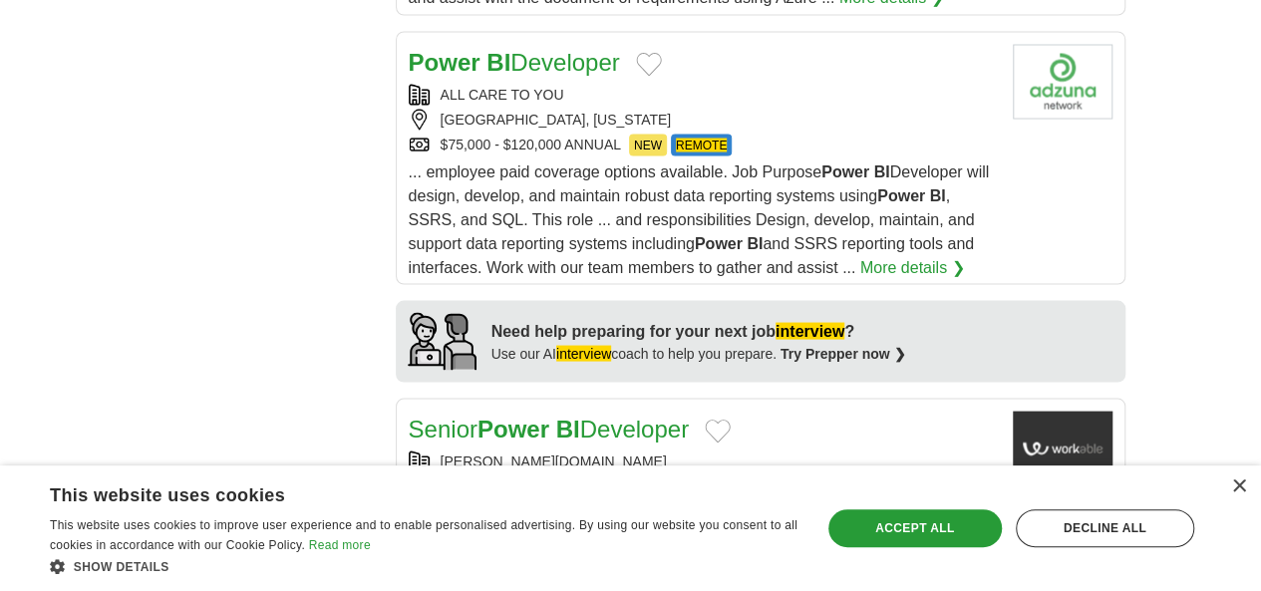
click at [532, 415] on link "Senior Power BI Developer" at bounding box center [549, 428] width 280 height 27
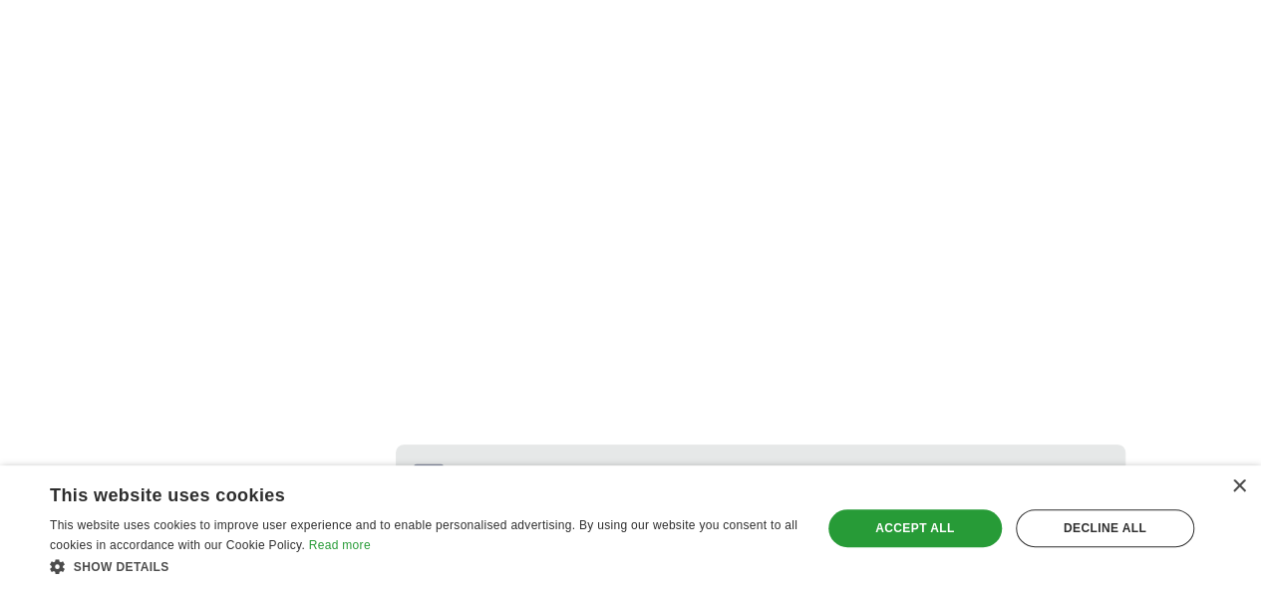
scroll to position [3966, 0]
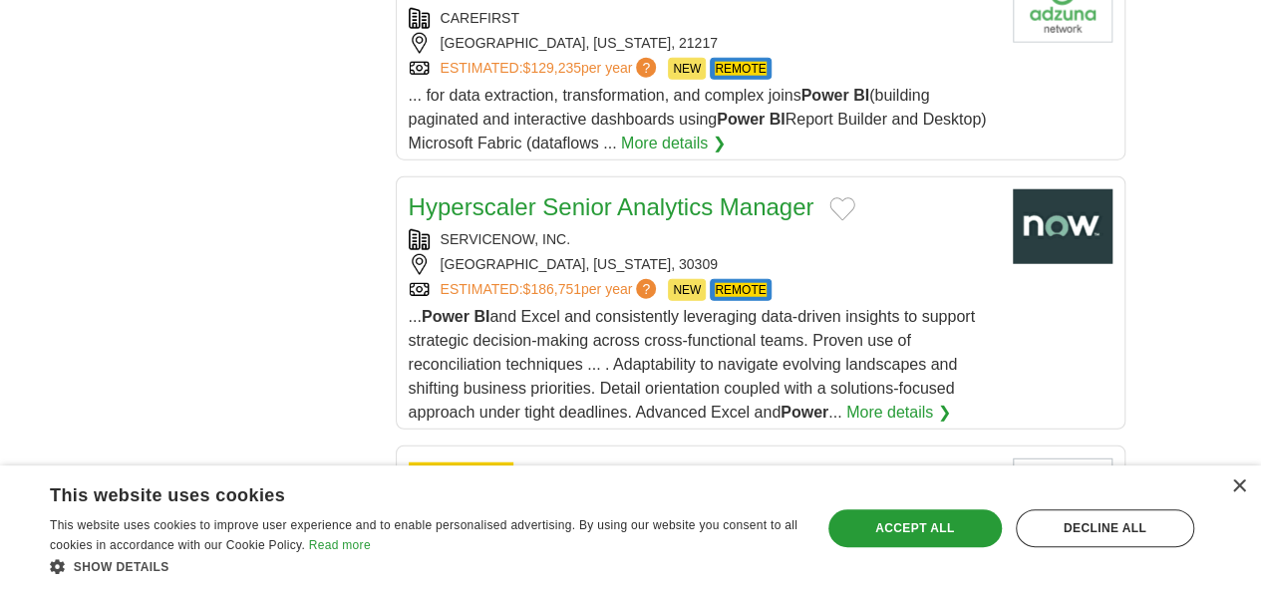
scroll to position [2492, 0]
